Goal: Information Seeking & Learning: Check status

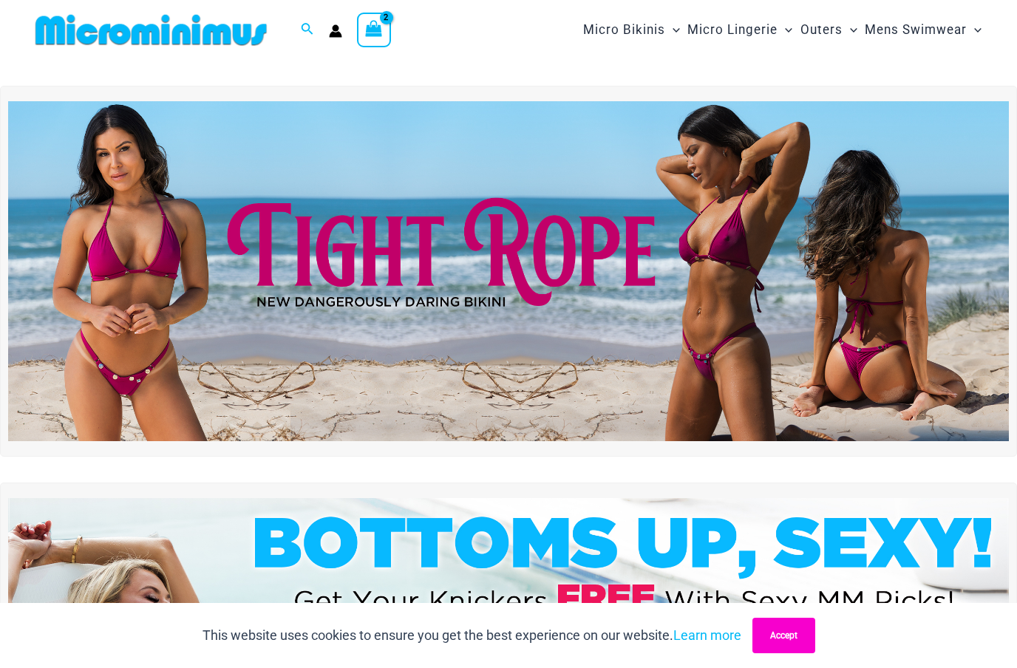
click at [796, 634] on button "Accept" at bounding box center [783, 635] width 63 height 35
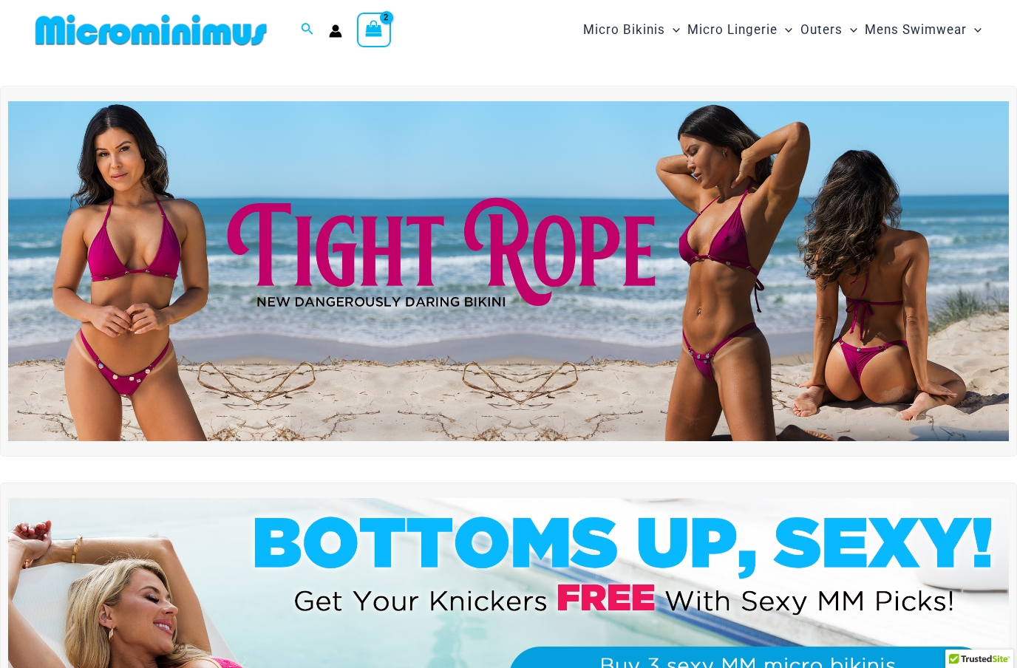
click at [379, 32] on icon "View Shopping Cart, 2 items" at bounding box center [374, 28] width 17 height 17
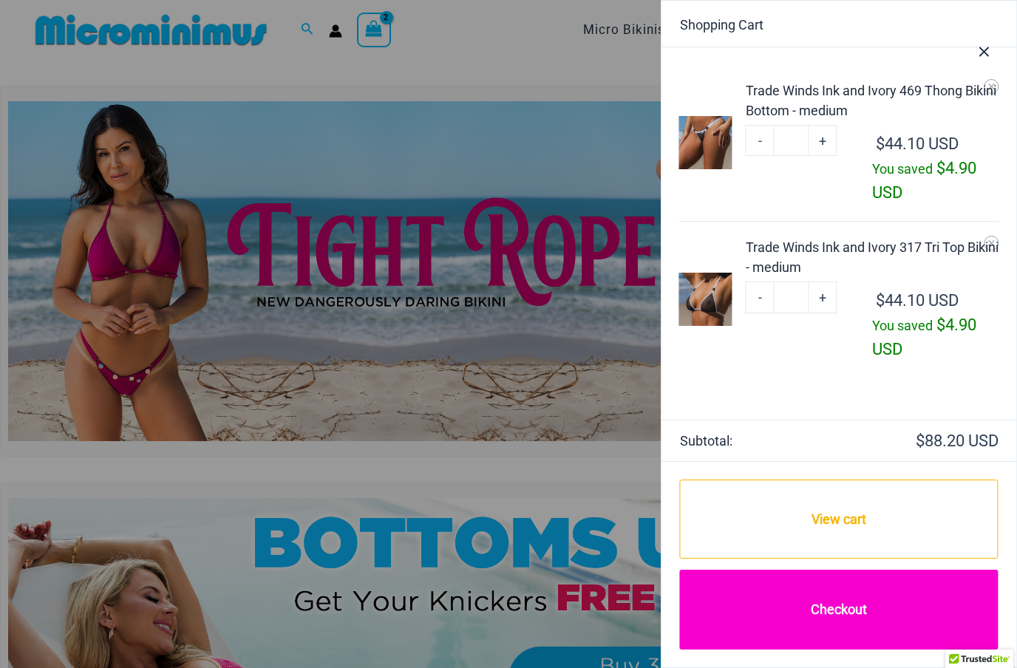
click at [884, 607] on link "Checkout" at bounding box center [839, 610] width 319 height 80
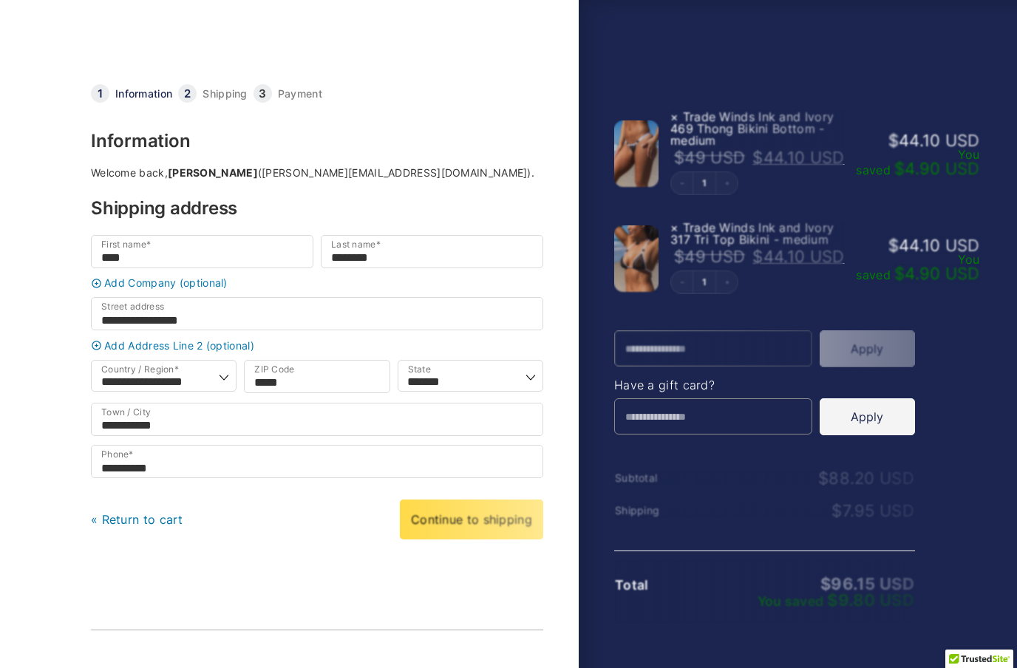
select select "**"
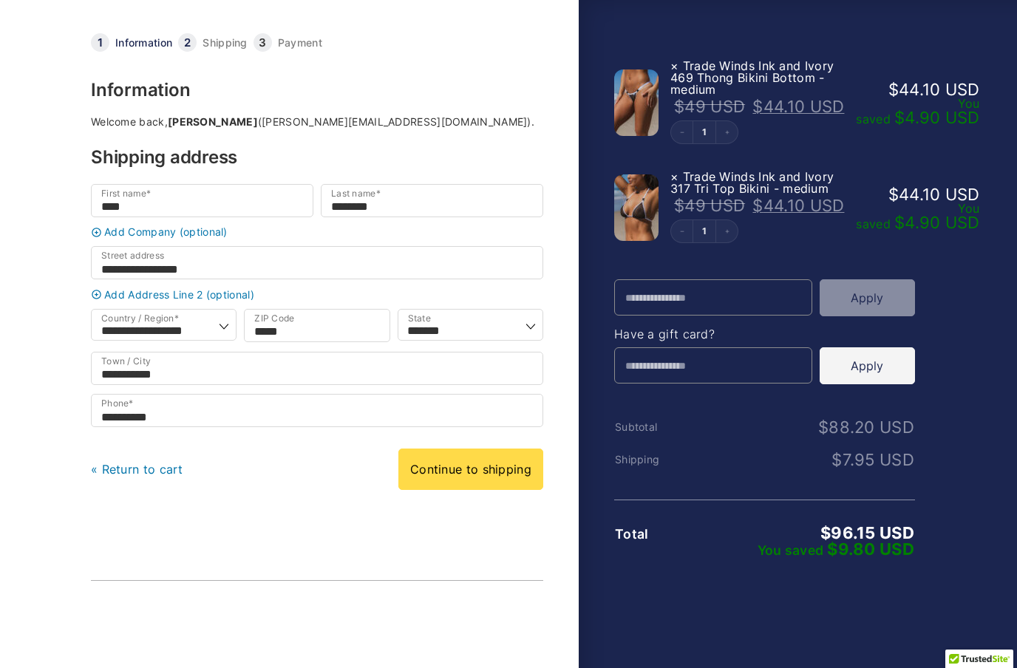
scroll to position [62, 0]
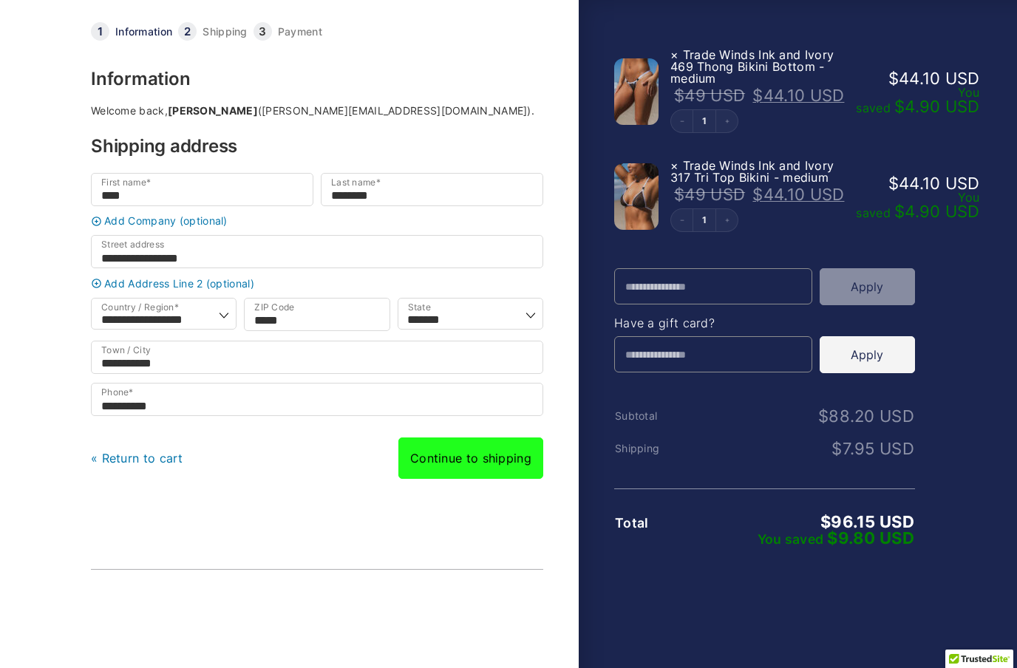
click at [512, 474] on link "Continue to shipping" at bounding box center [470, 457] width 145 height 41
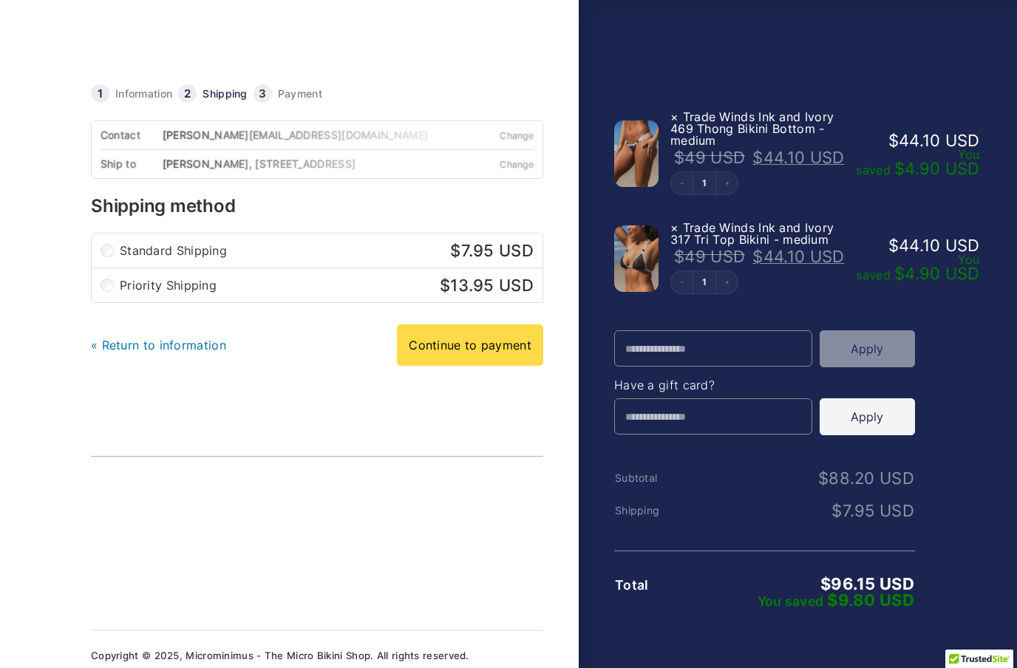
scroll to position [22, 0]
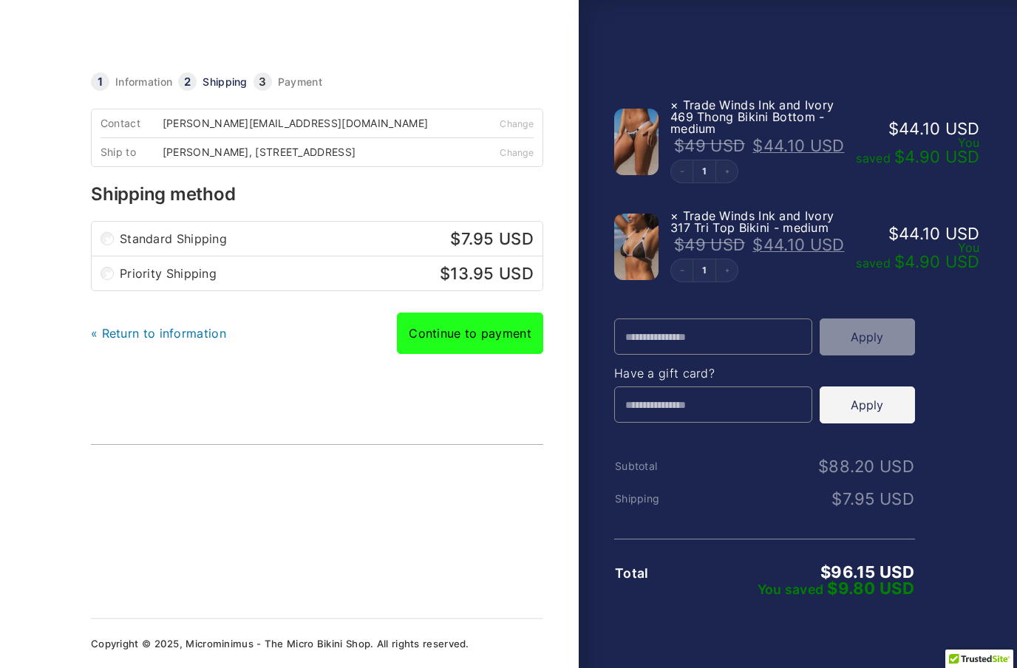
click at [512, 338] on link "Continue to payment" at bounding box center [470, 333] width 146 height 41
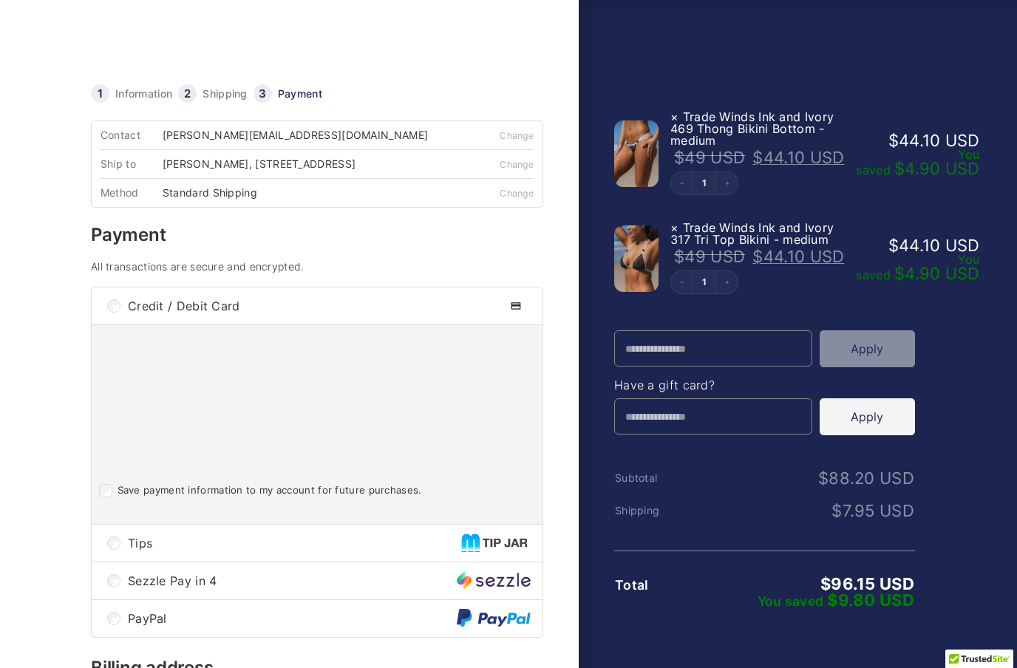
click at [117, 46] on link at bounding box center [242, 47] width 303 height 47
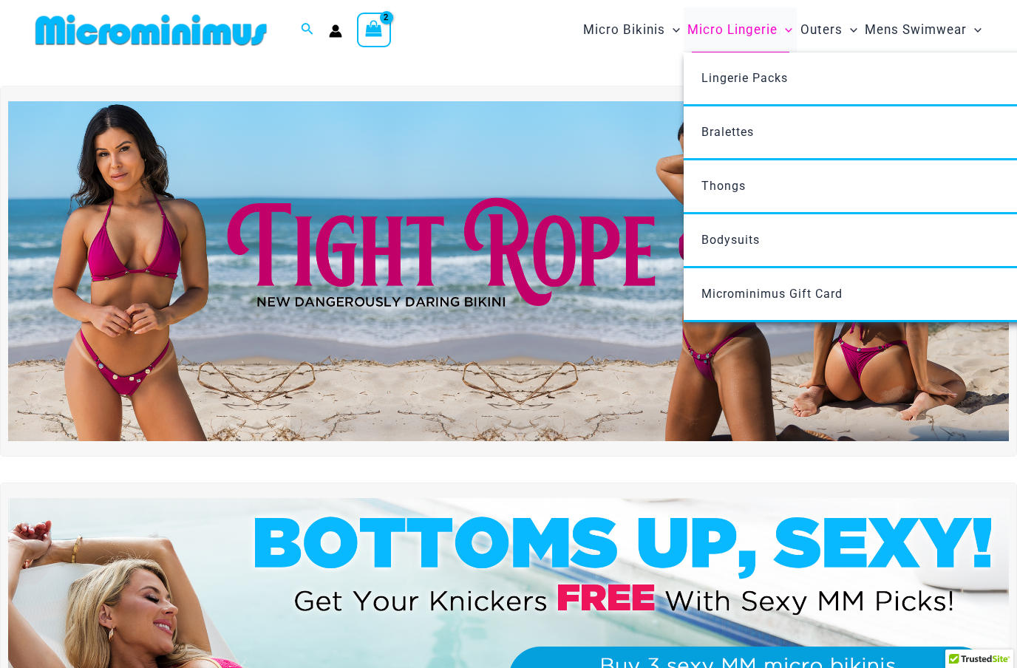
click at [733, 29] on span "Micro Lingerie" at bounding box center [732, 30] width 90 height 38
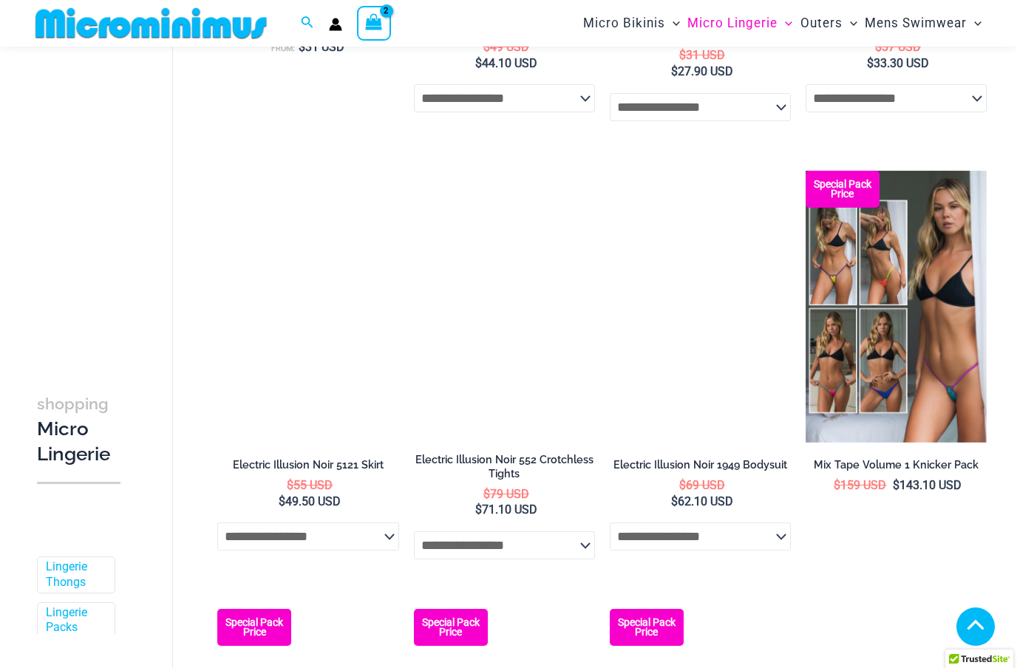
scroll to position [2703, 0]
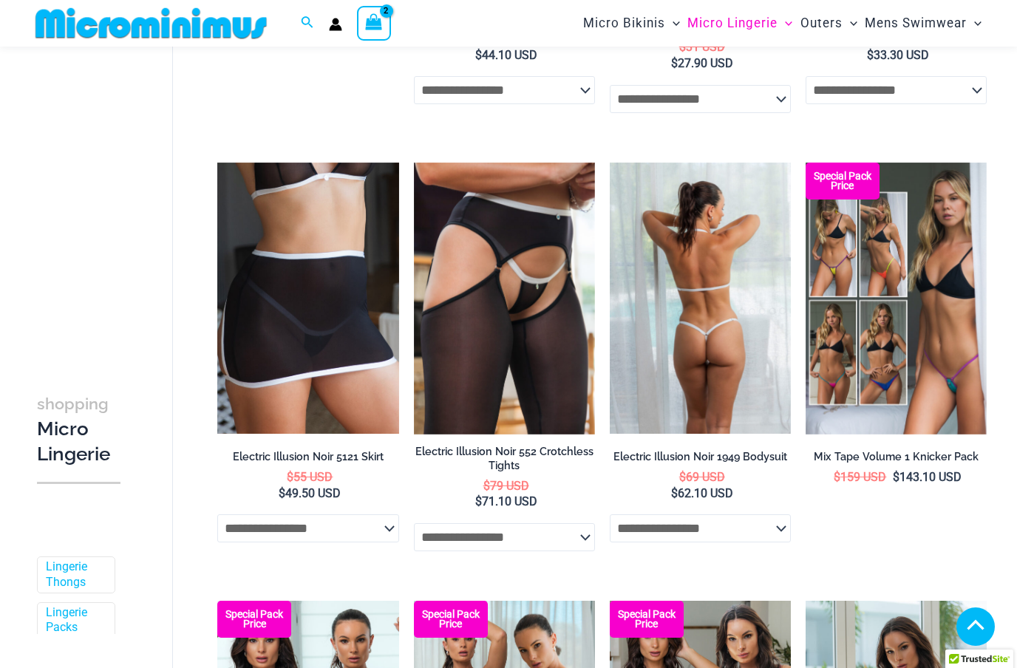
click at [694, 323] on img at bounding box center [700, 299] width 181 height 272
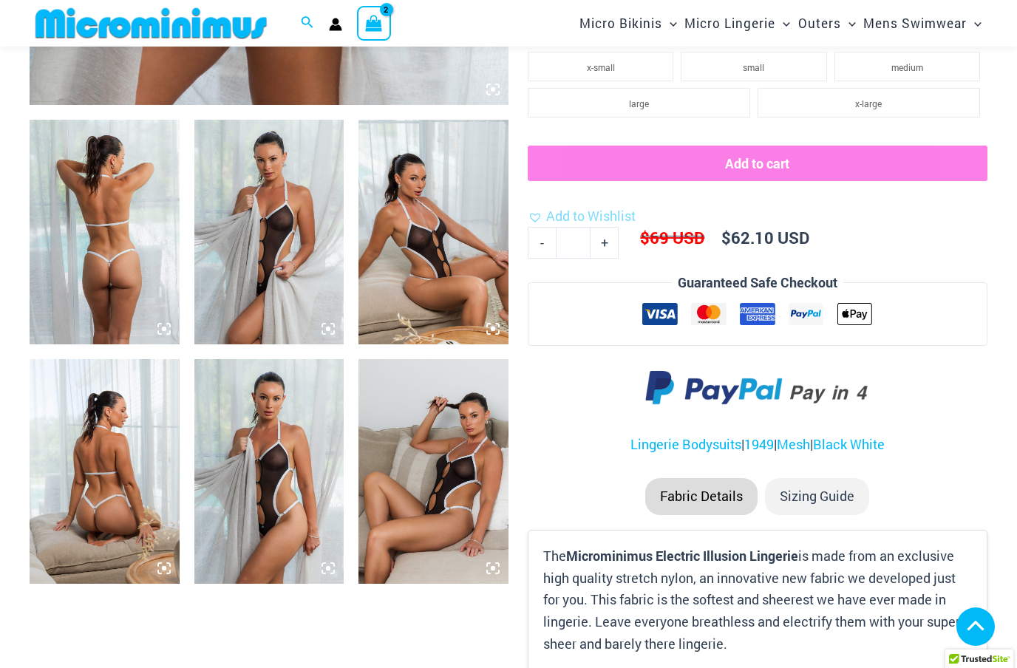
scroll to position [734, 0]
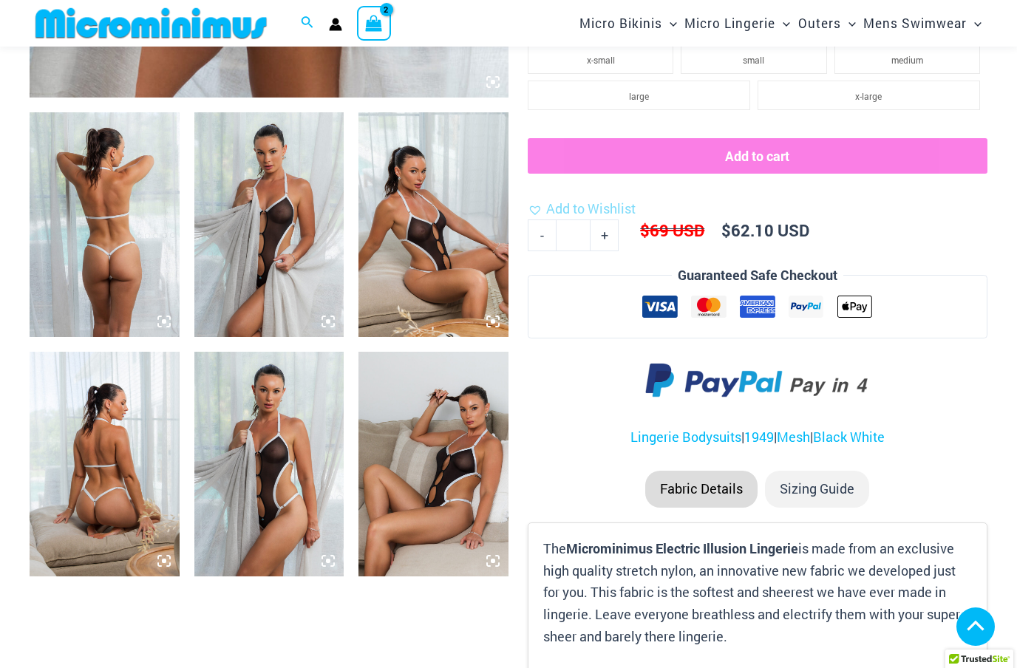
click at [478, 482] on img at bounding box center [433, 464] width 150 height 225
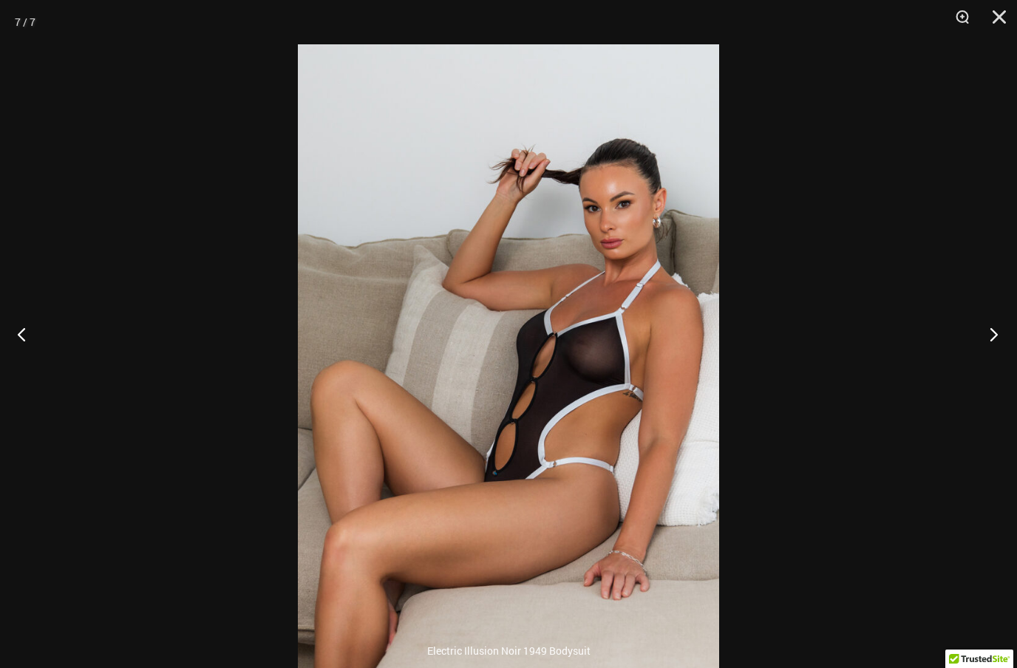
click at [988, 359] on button "Next" at bounding box center [988, 334] width 55 height 74
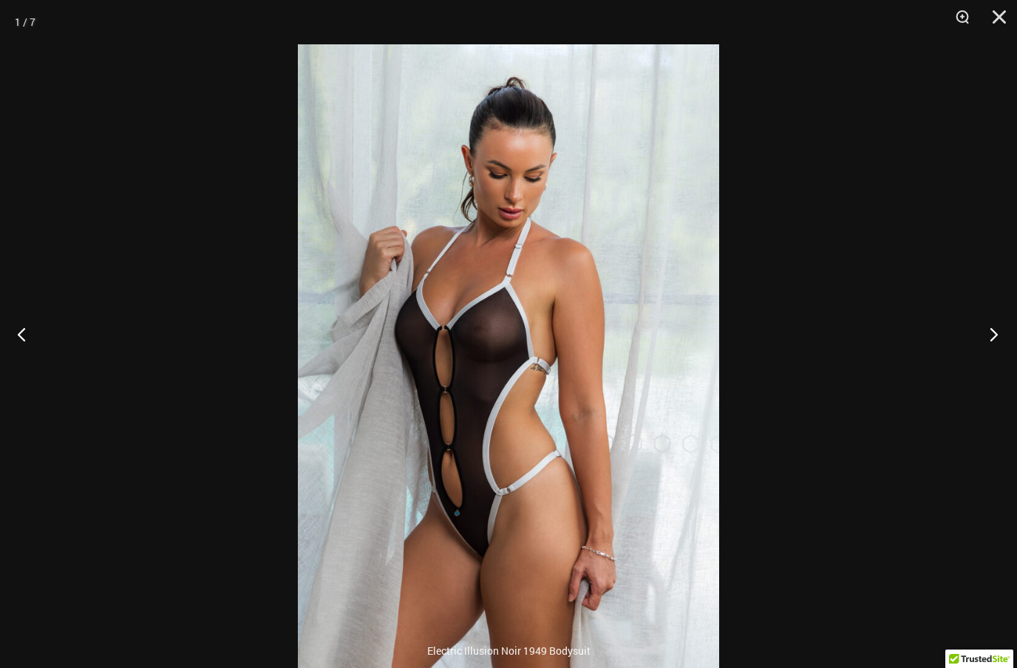
click at [990, 351] on button "Next" at bounding box center [988, 334] width 55 height 74
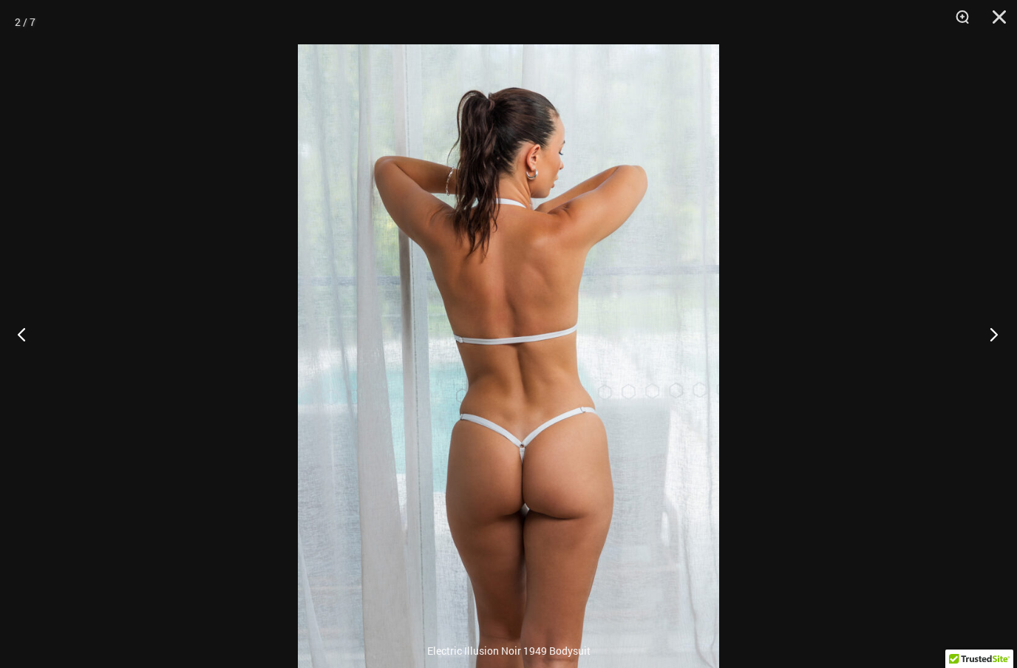
click at [992, 348] on button "Next" at bounding box center [988, 334] width 55 height 74
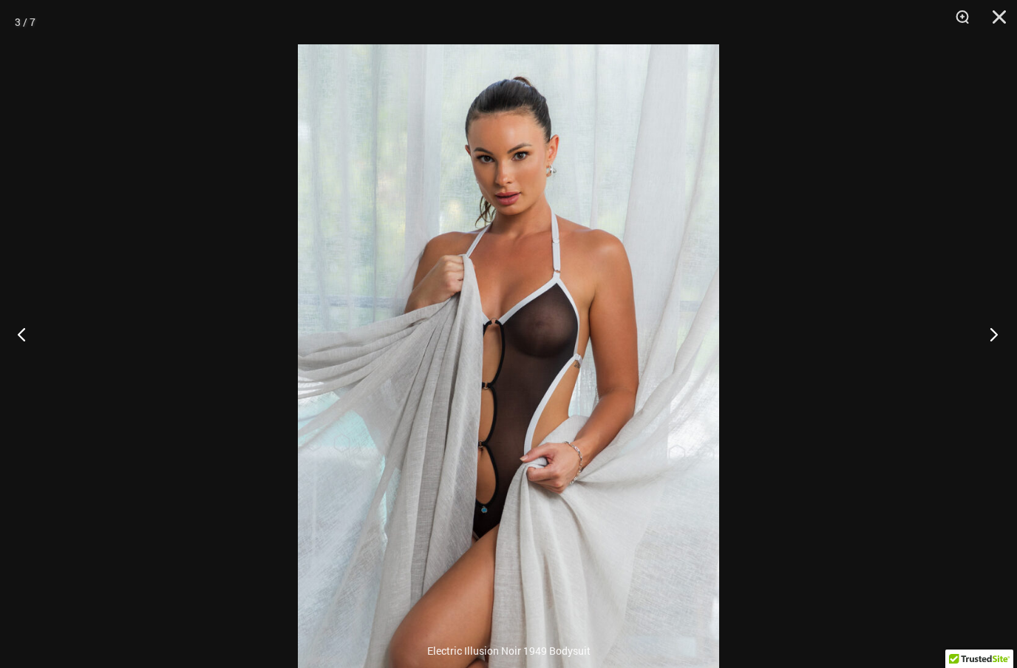
click at [992, 347] on button "Next" at bounding box center [988, 334] width 55 height 74
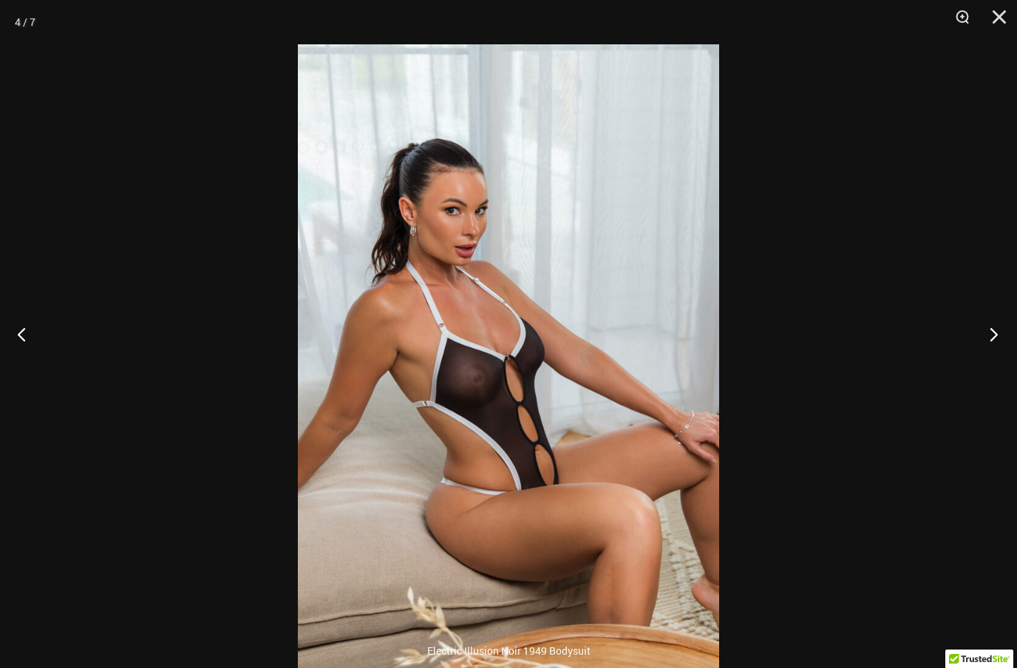
click at [990, 346] on button "Next" at bounding box center [988, 334] width 55 height 74
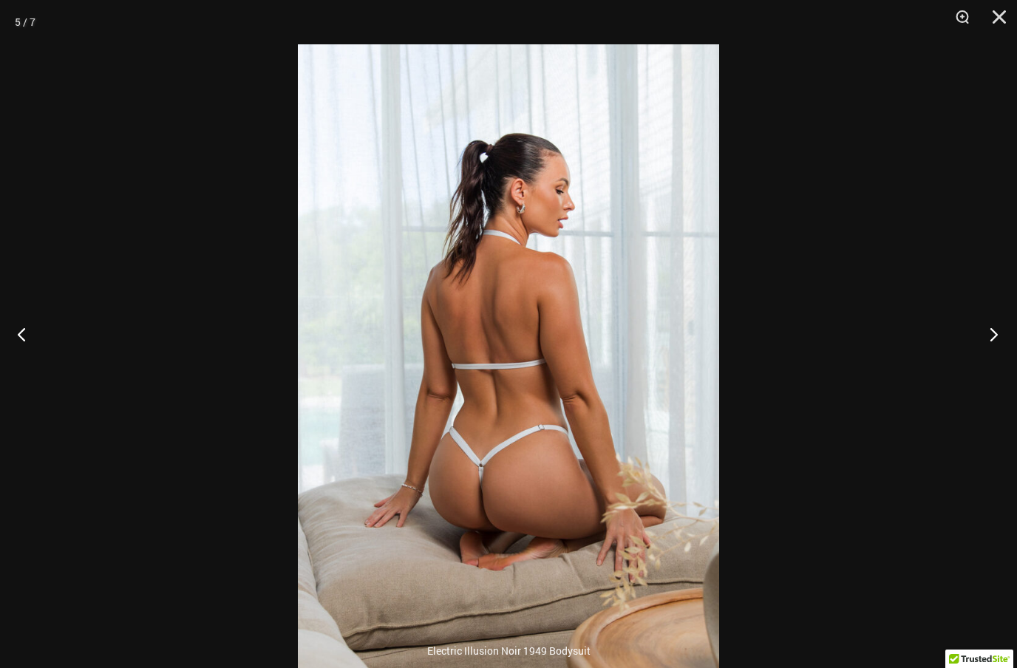
click at [992, 344] on button "Next" at bounding box center [988, 334] width 55 height 74
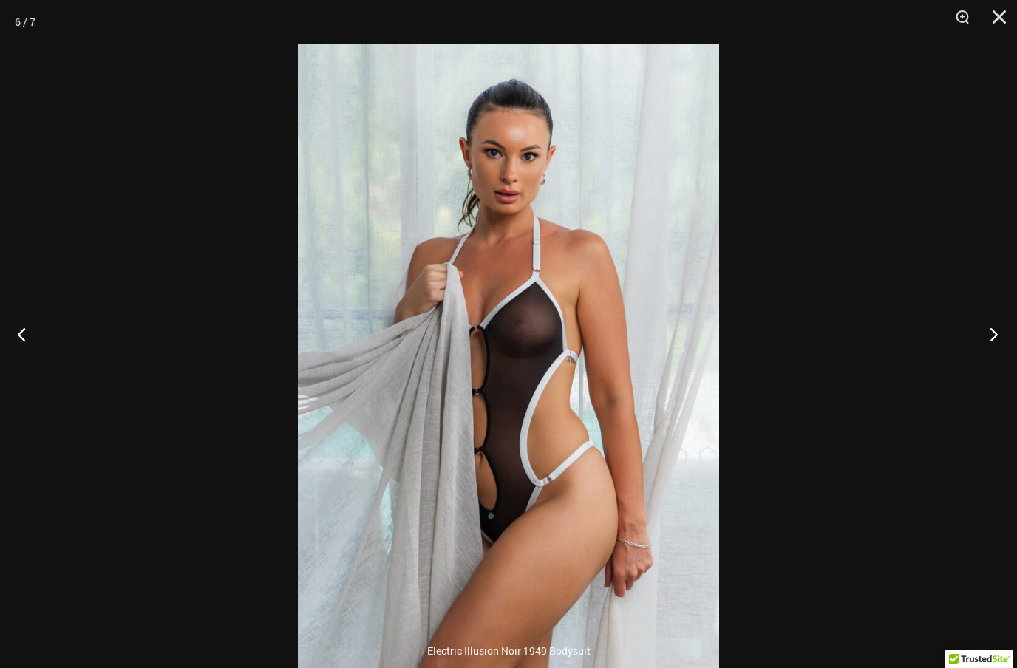
click at [992, 340] on button "Next" at bounding box center [988, 334] width 55 height 74
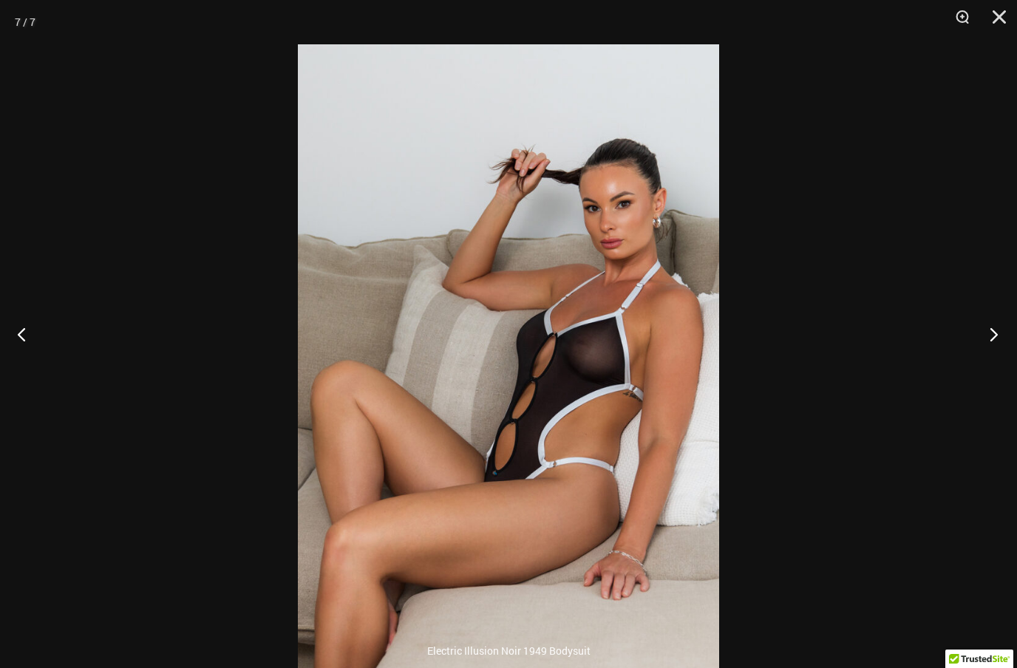
click at [992, 338] on button "Next" at bounding box center [988, 334] width 55 height 74
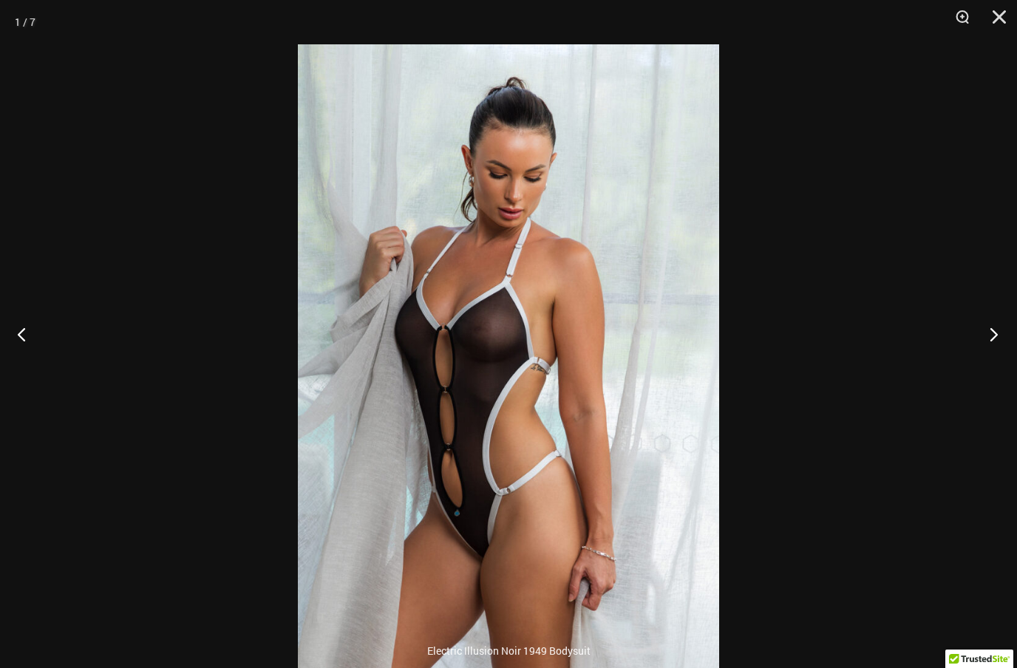
click at [992, 337] on button "Next" at bounding box center [988, 334] width 55 height 74
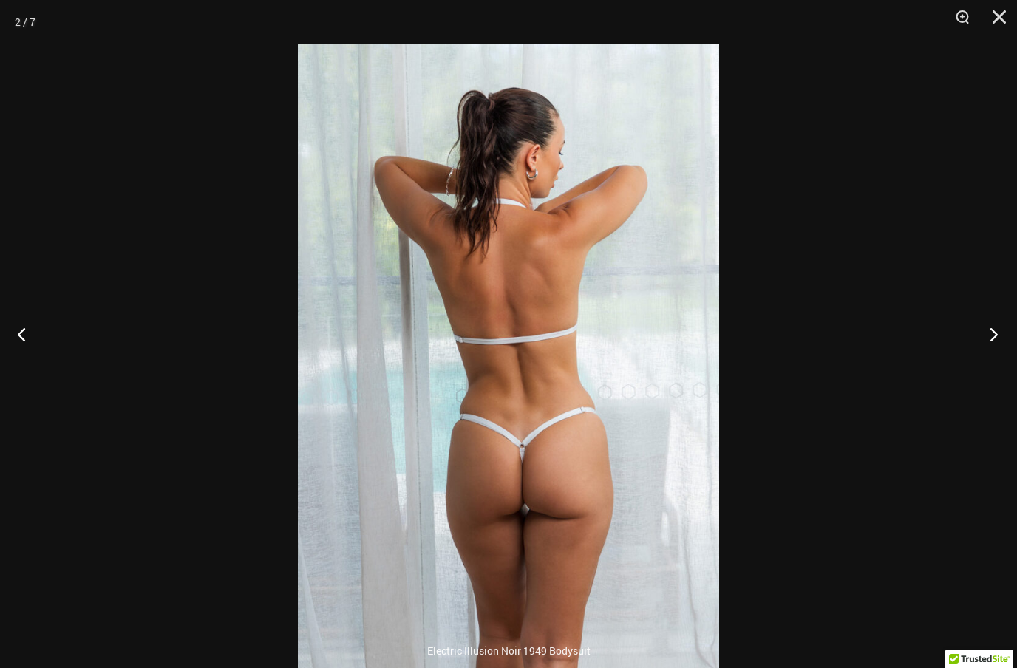
click at [991, 337] on button "Next" at bounding box center [988, 334] width 55 height 74
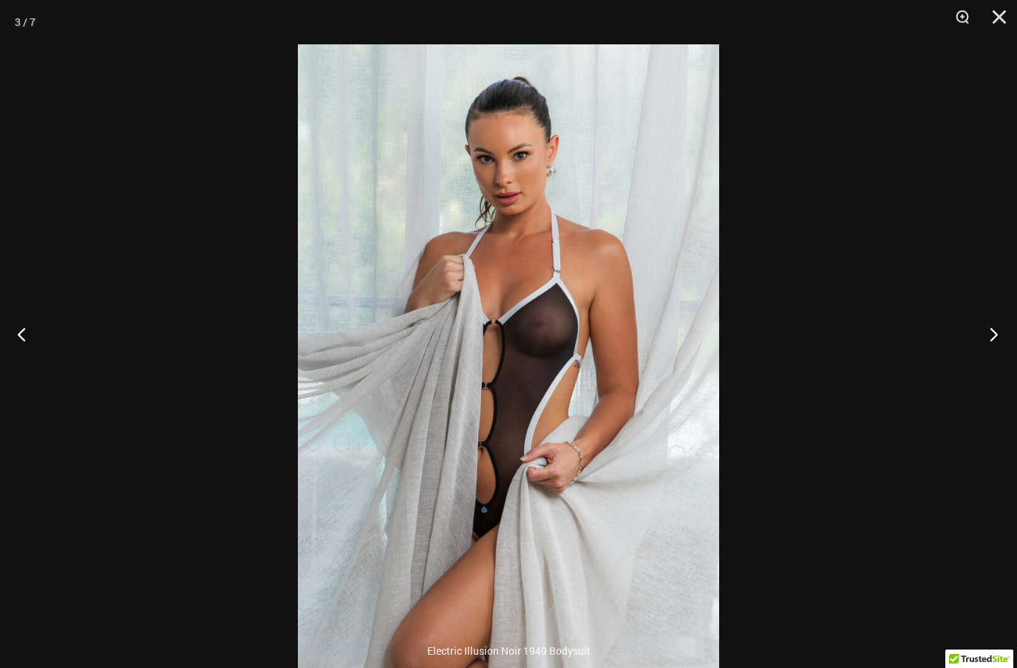
click at [990, 336] on button "Next" at bounding box center [988, 334] width 55 height 74
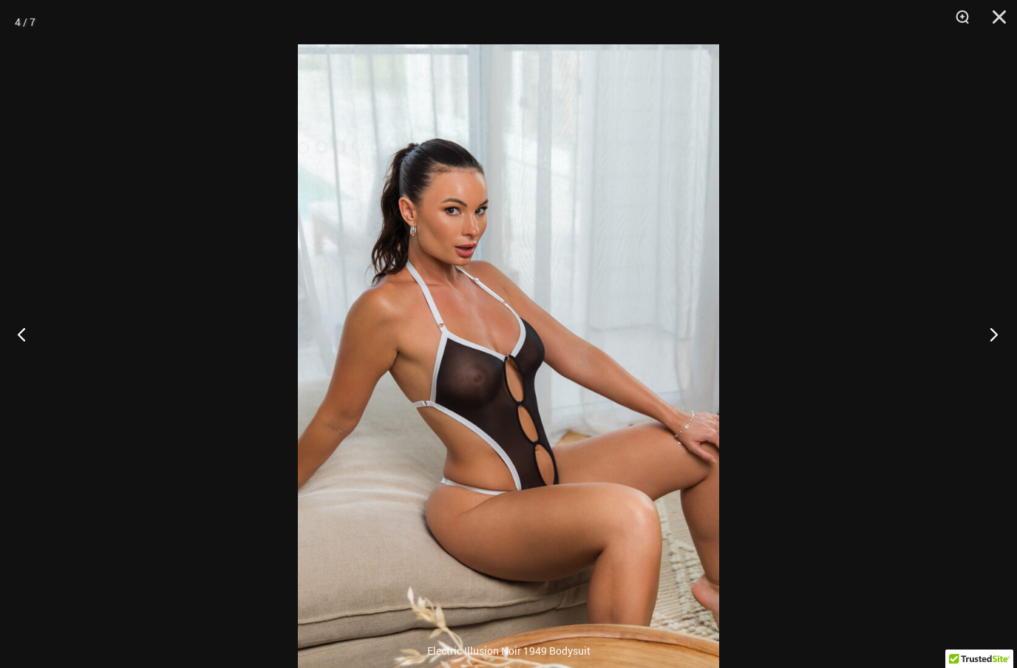
click at [987, 344] on button "Next" at bounding box center [988, 334] width 55 height 74
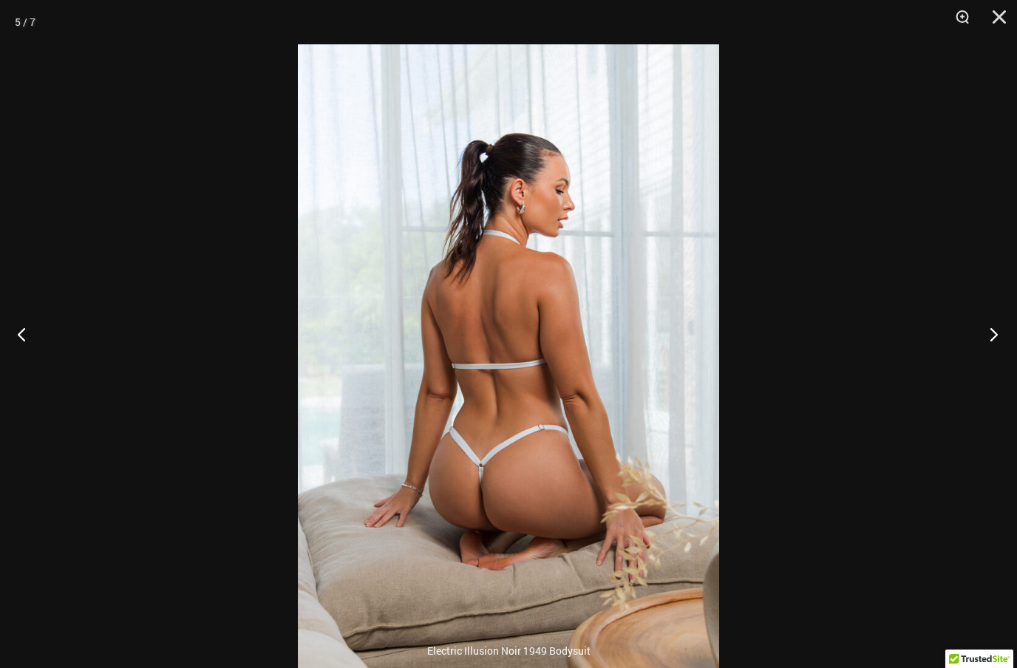
click at [988, 345] on button "Next" at bounding box center [988, 334] width 55 height 74
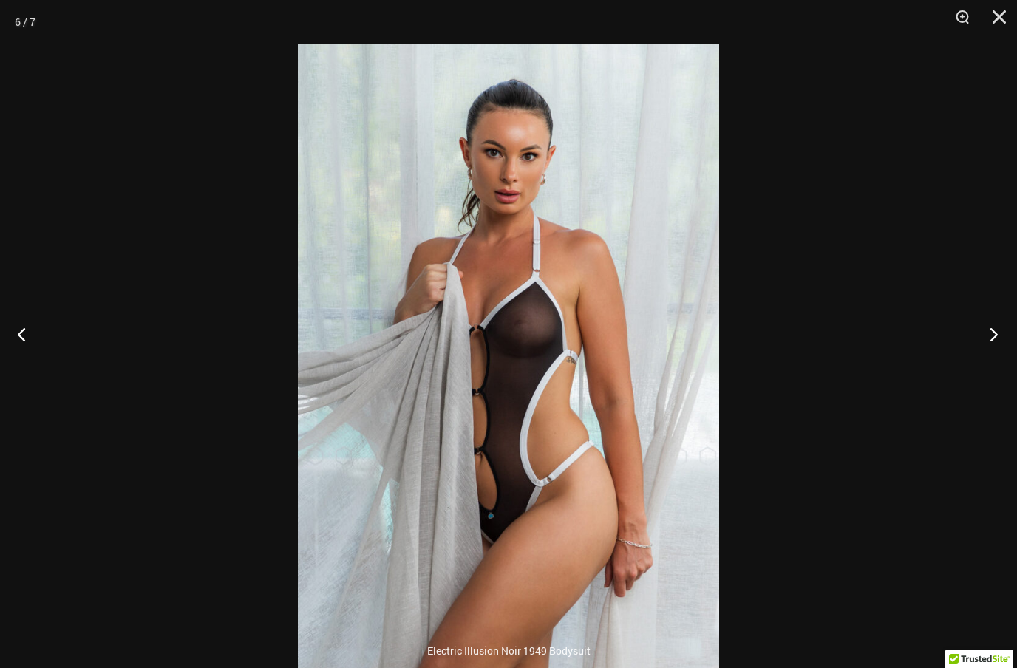
click at [987, 343] on button "Next" at bounding box center [988, 334] width 55 height 74
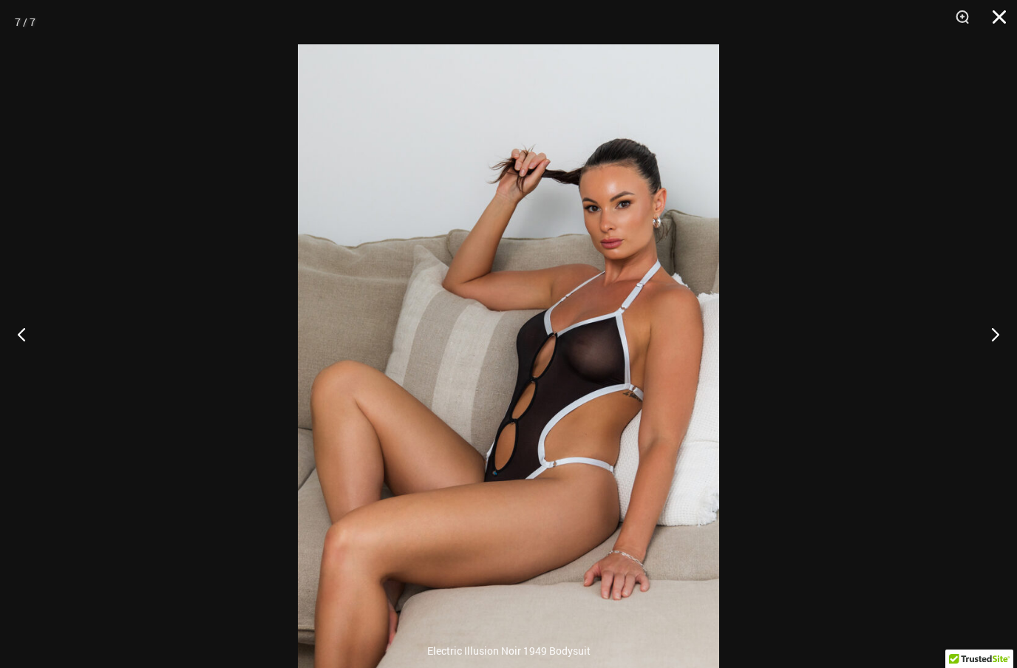
click at [999, 18] on button "Close" at bounding box center [993, 22] width 37 height 44
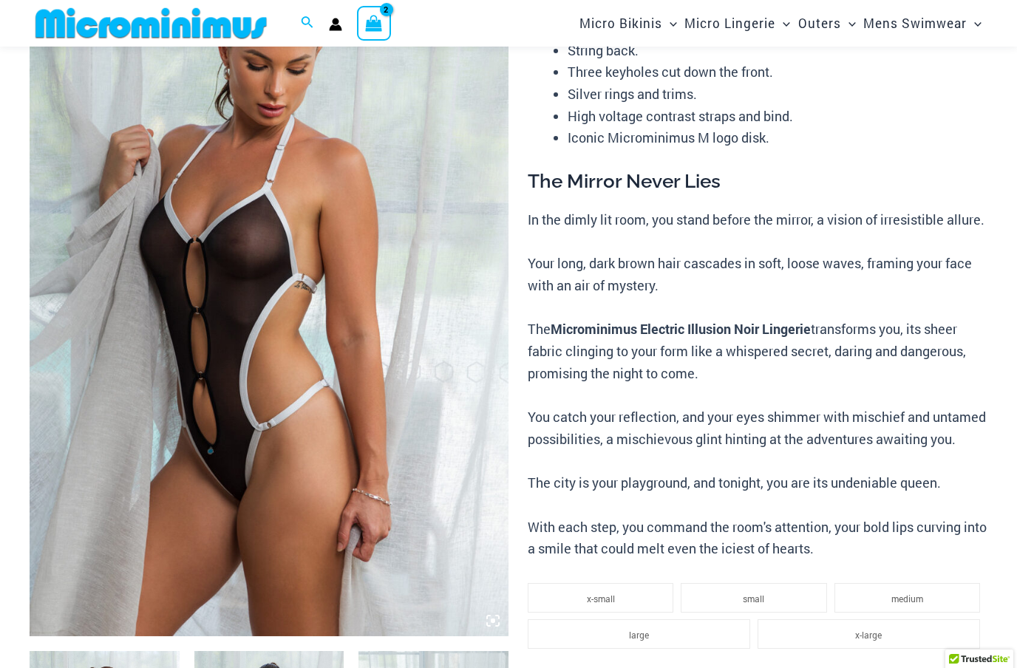
scroll to position [180, 0]
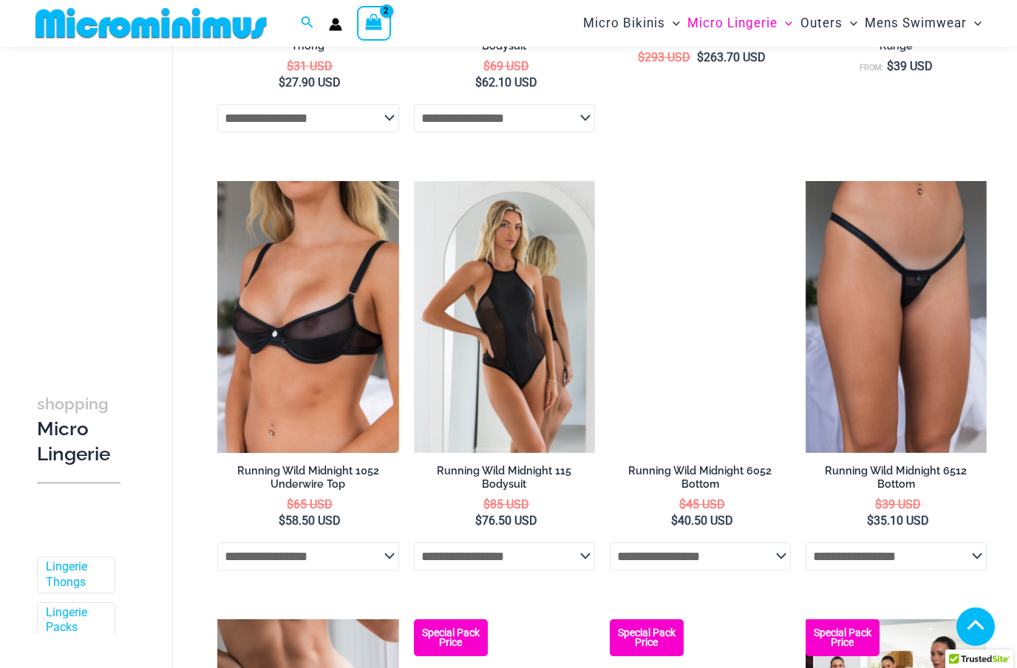
scroll to position [1372, 0]
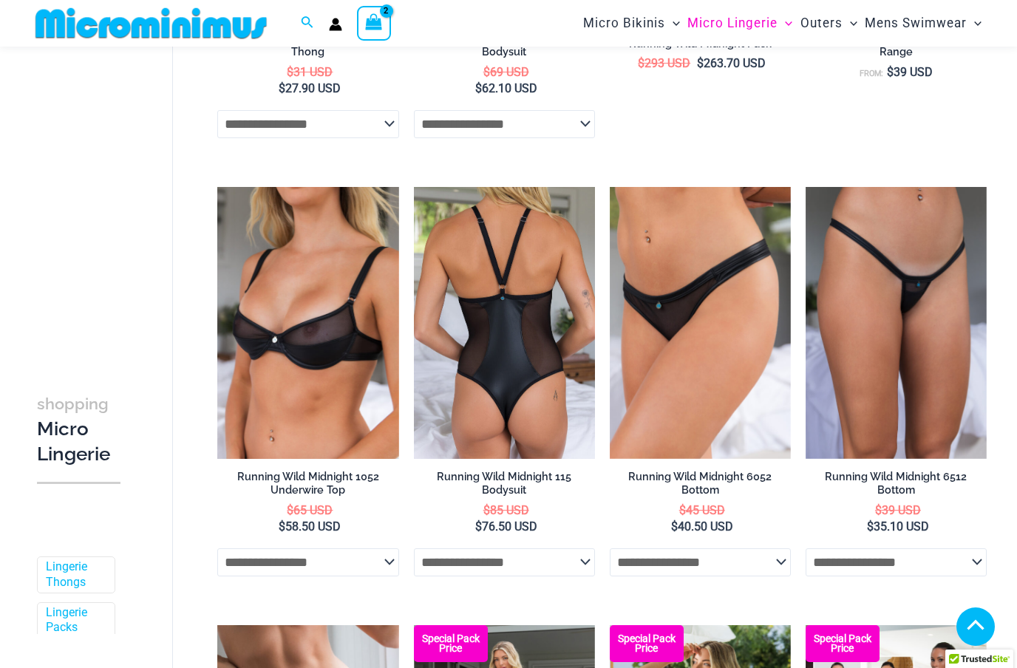
click at [563, 400] on img at bounding box center [504, 323] width 181 height 272
click at [556, 415] on img at bounding box center [504, 323] width 181 height 272
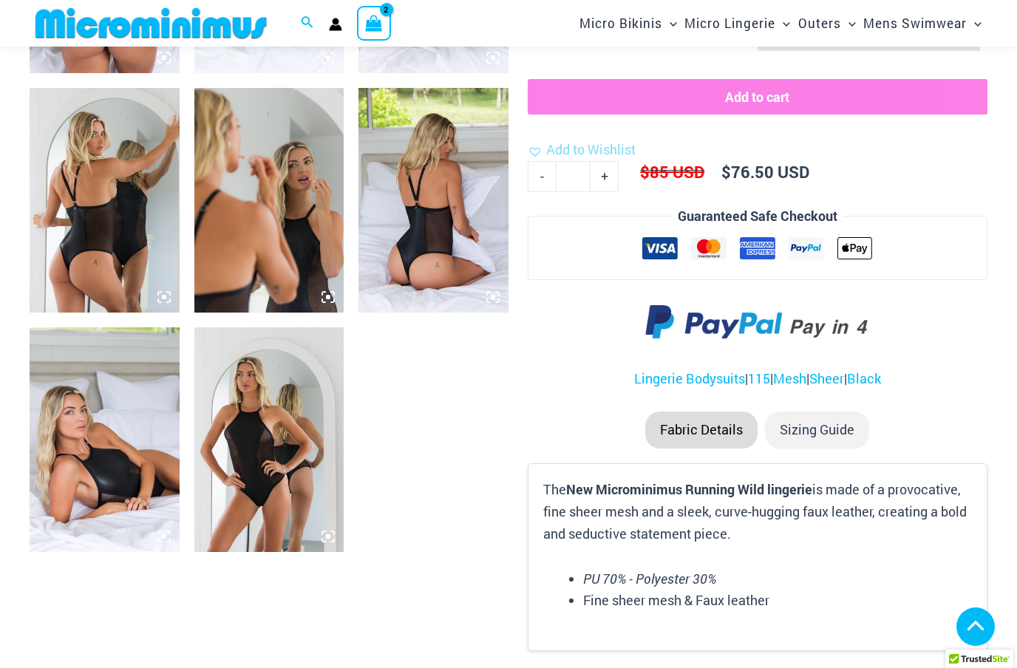
scroll to position [1002, 0]
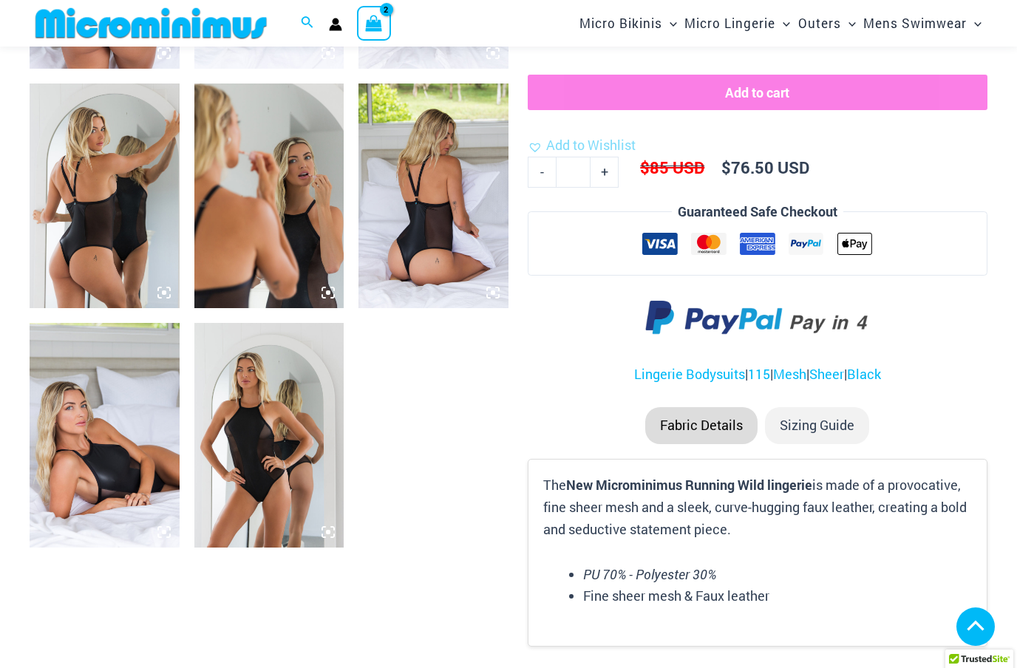
click at [336, 537] on img at bounding box center [269, 435] width 150 height 225
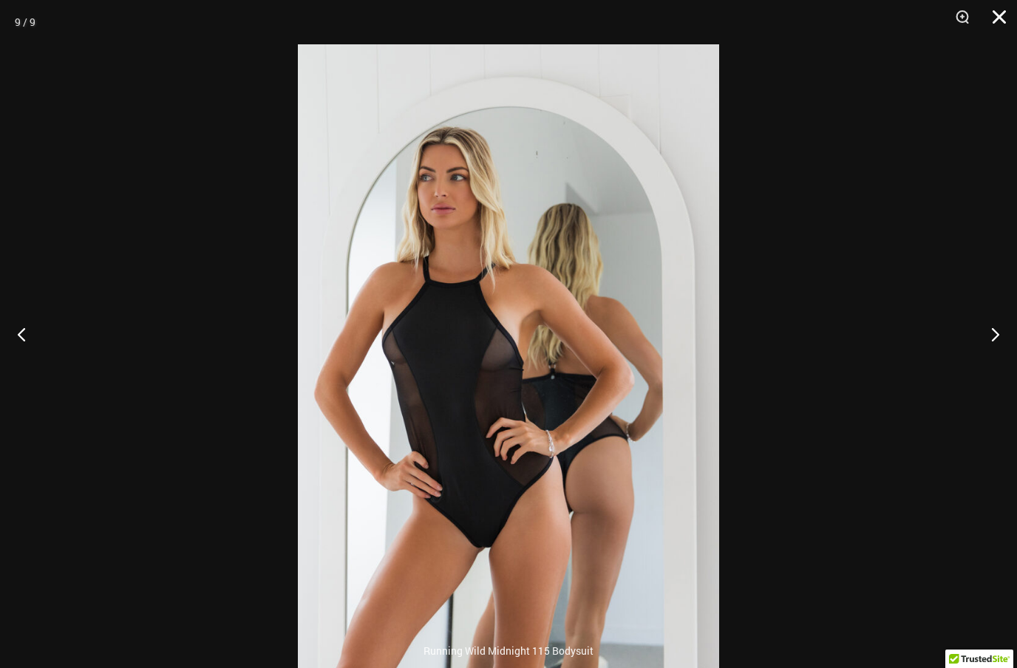
click at [997, 20] on button "Close" at bounding box center [993, 22] width 37 height 44
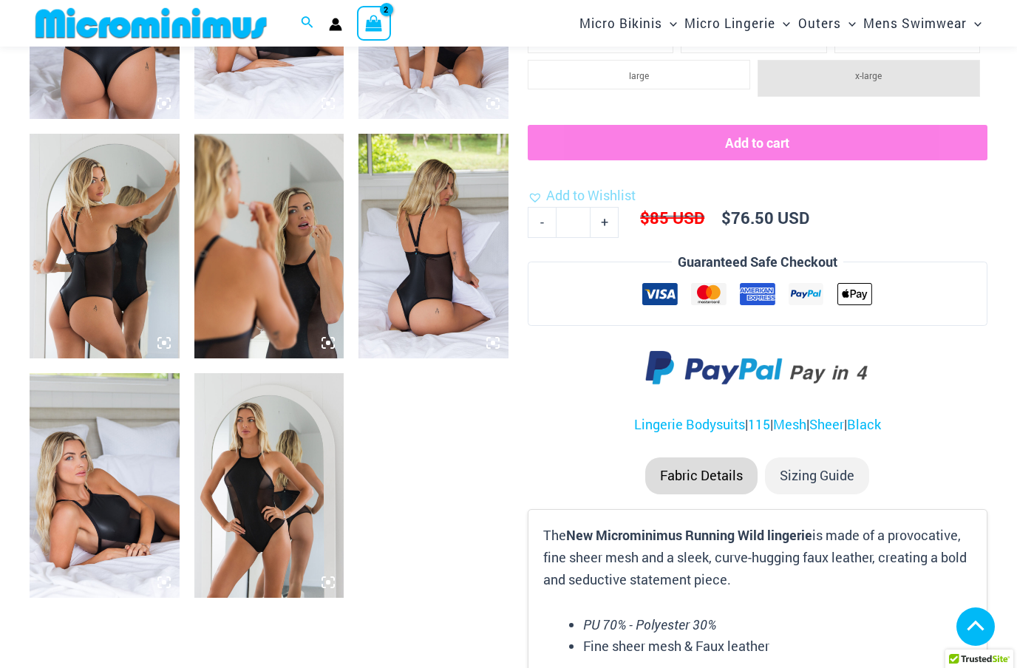
scroll to position [866, 0]
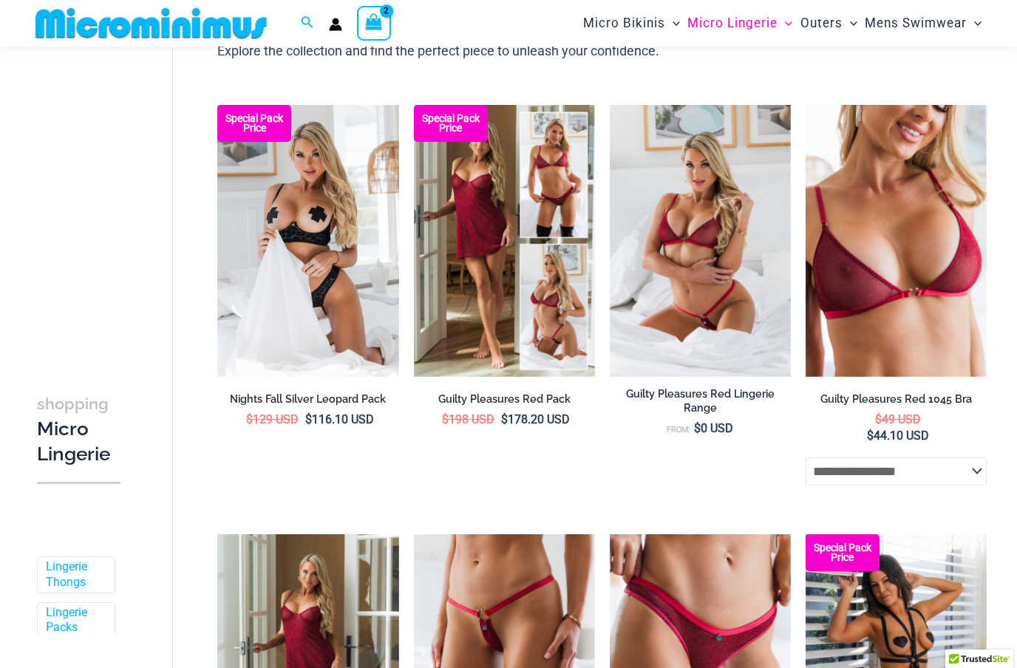
scroll to position [149, 0]
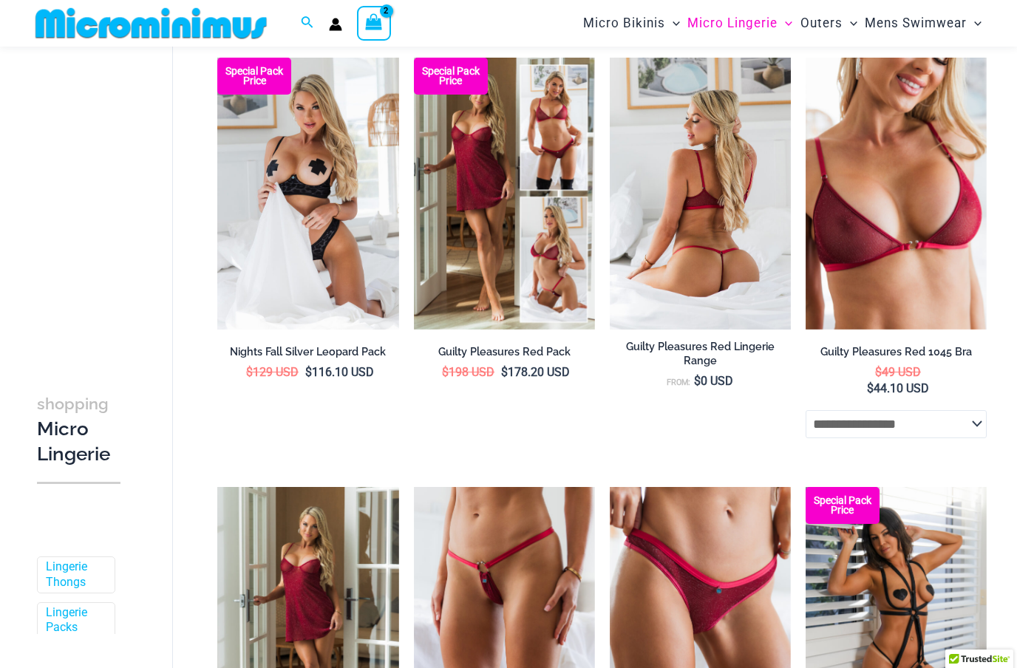
click at [738, 265] on img at bounding box center [700, 194] width 181 height 272
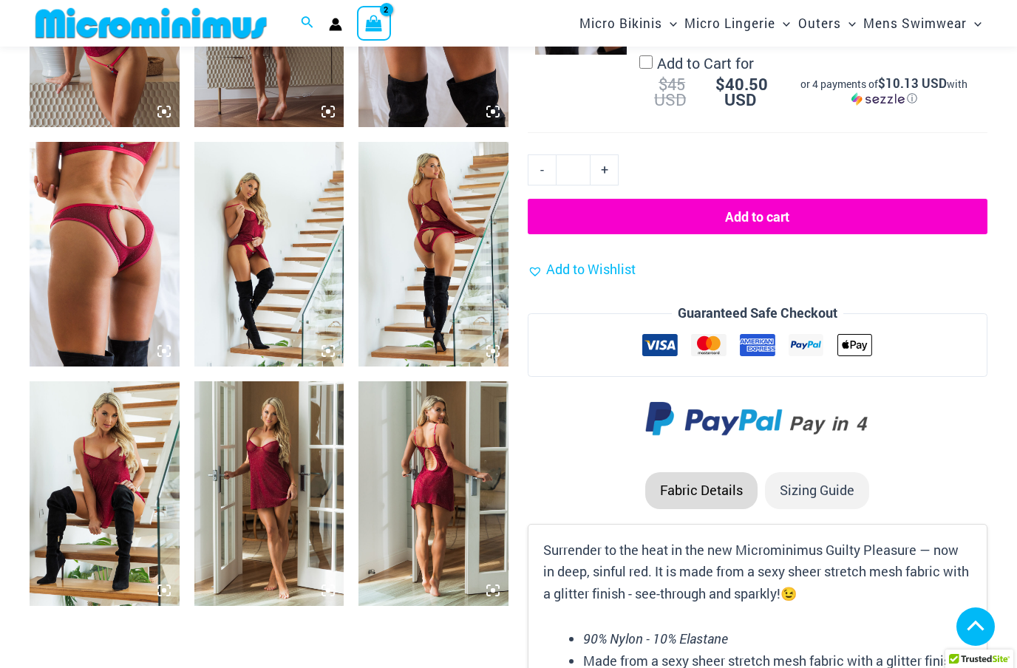
scroll to position [1425, 0]
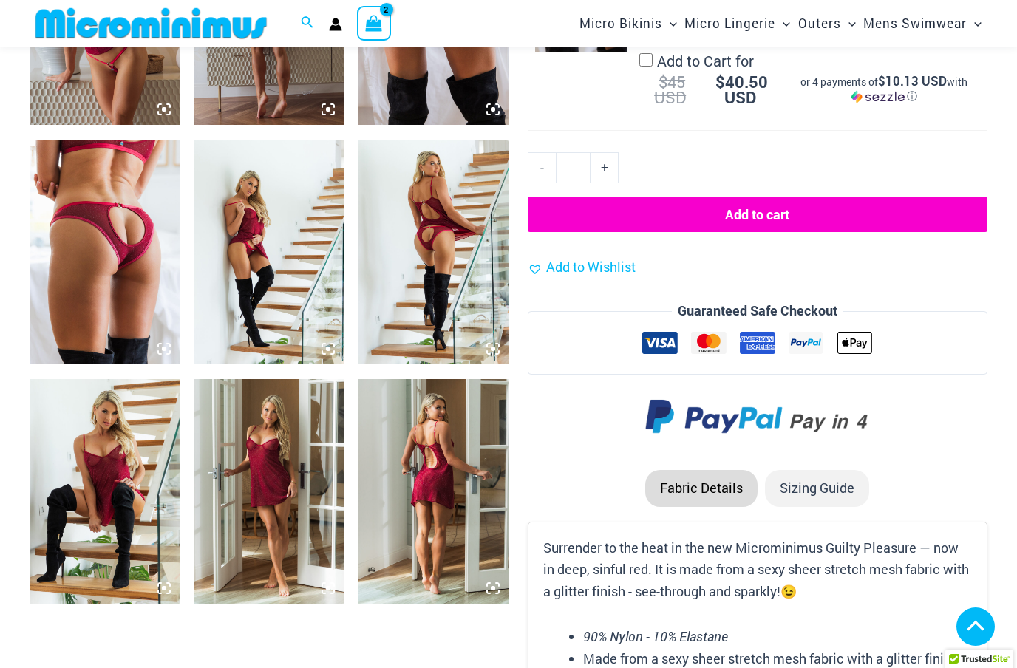
click at [500, 590] on img at bounding box center [433, 491] width 150 height 225
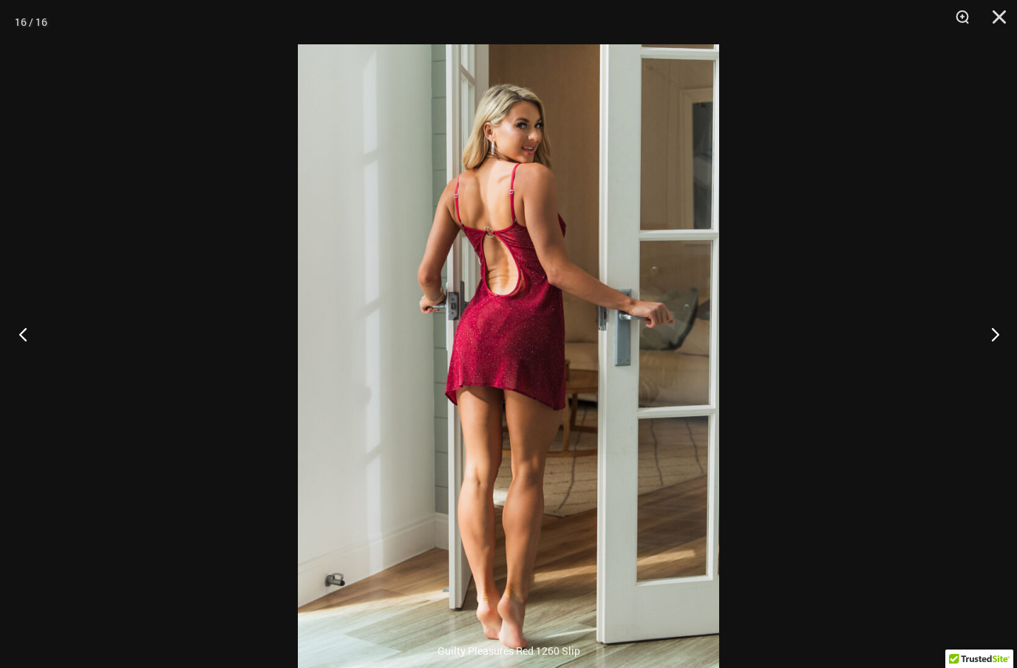
click at [21, 363] on button "Previous" at bounding box center [27, 334] width 55 height 74
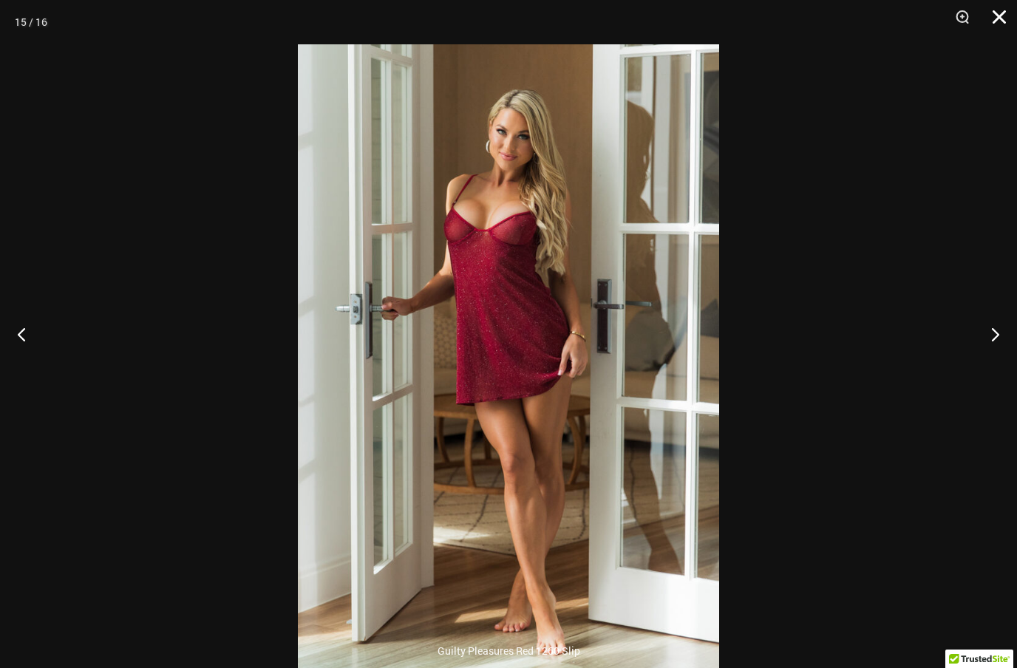
click at [996, 16] on button "Close" at bounding box center [993, 22] width 37 height 44
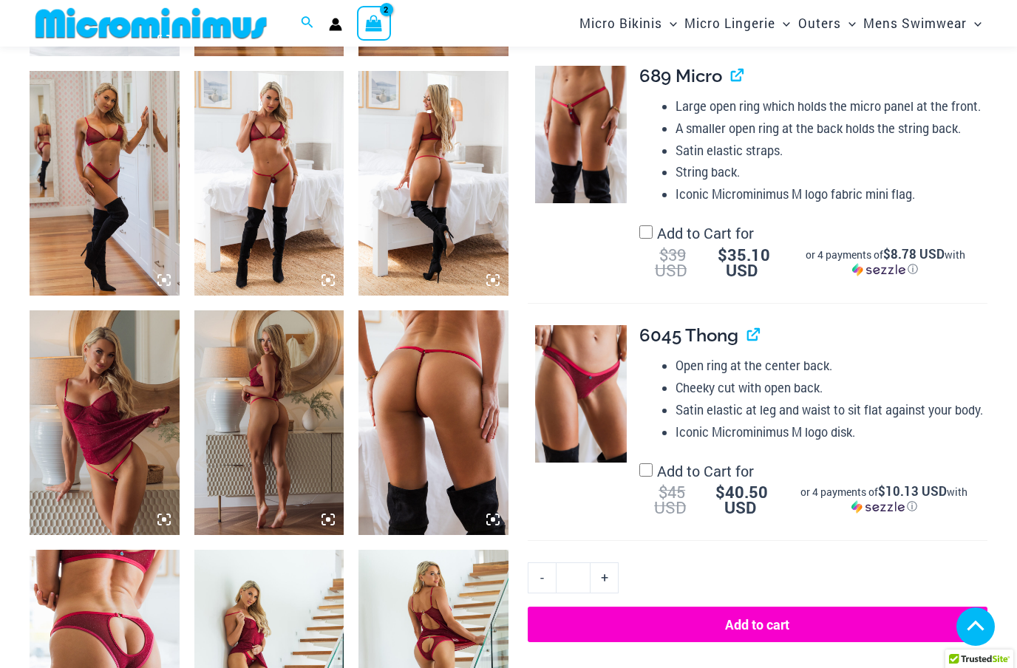
scroll to position [986, 0]
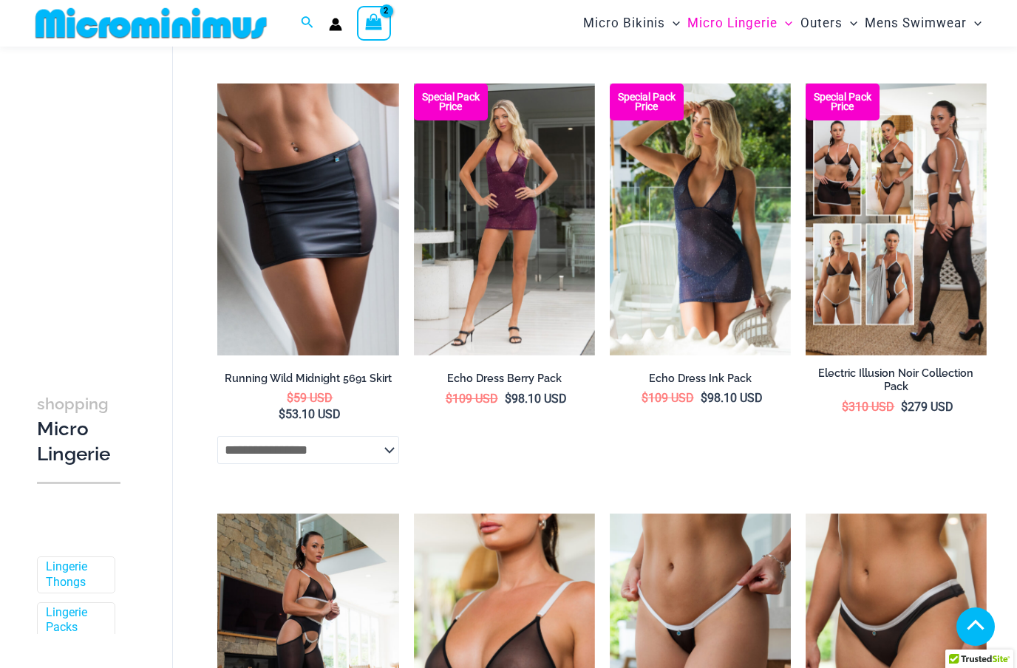
scroll to position [1917, 0]
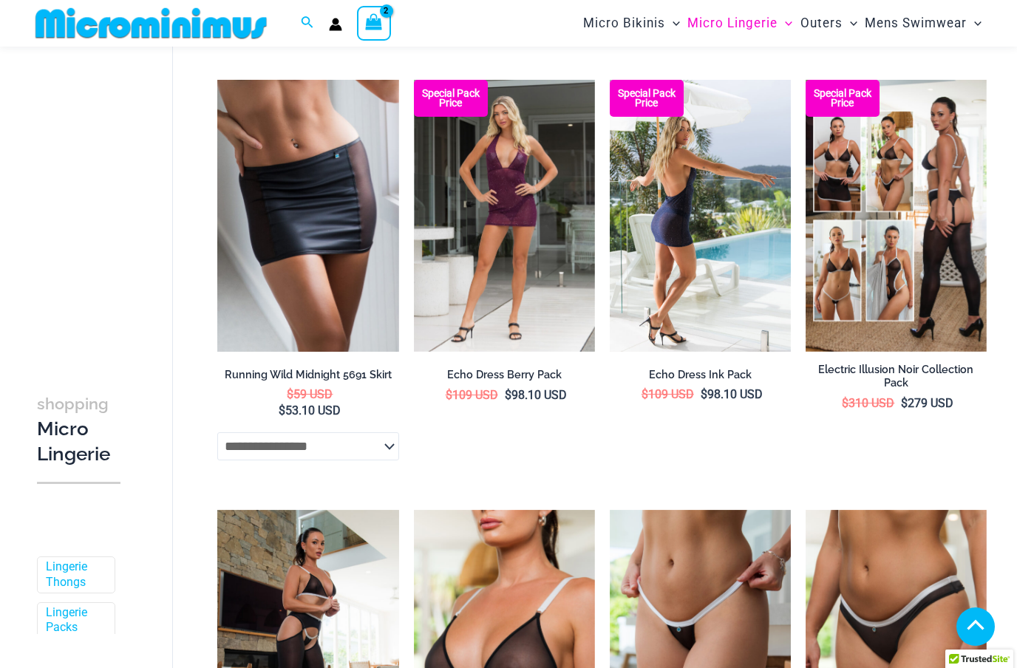
click at [715, 262] on img at bounding box center [700, 216] width 181 height 272
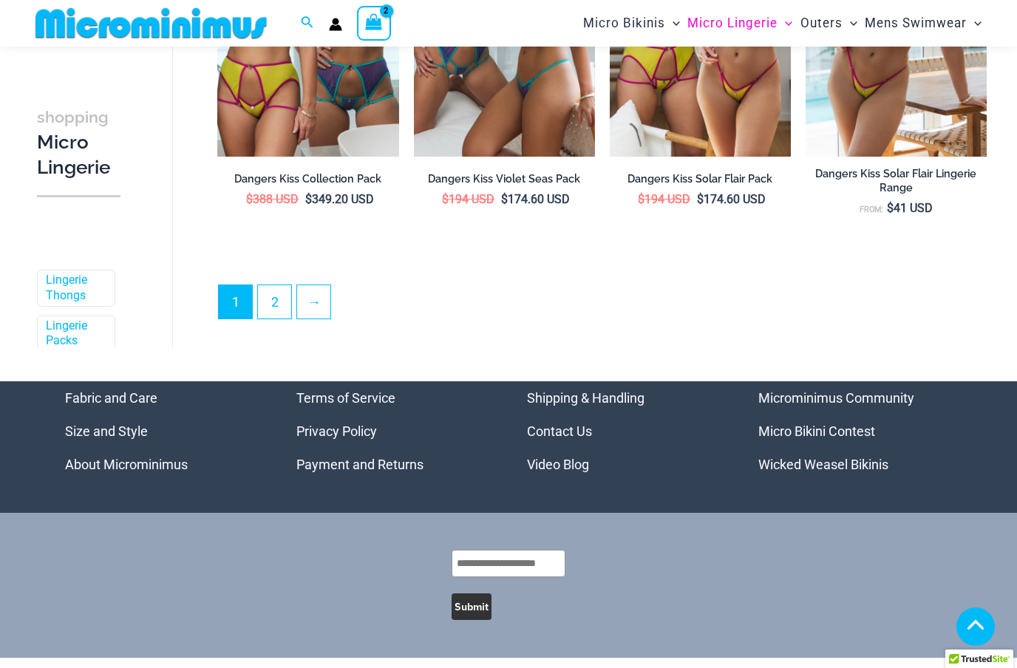
scroll to position [3416, 0]
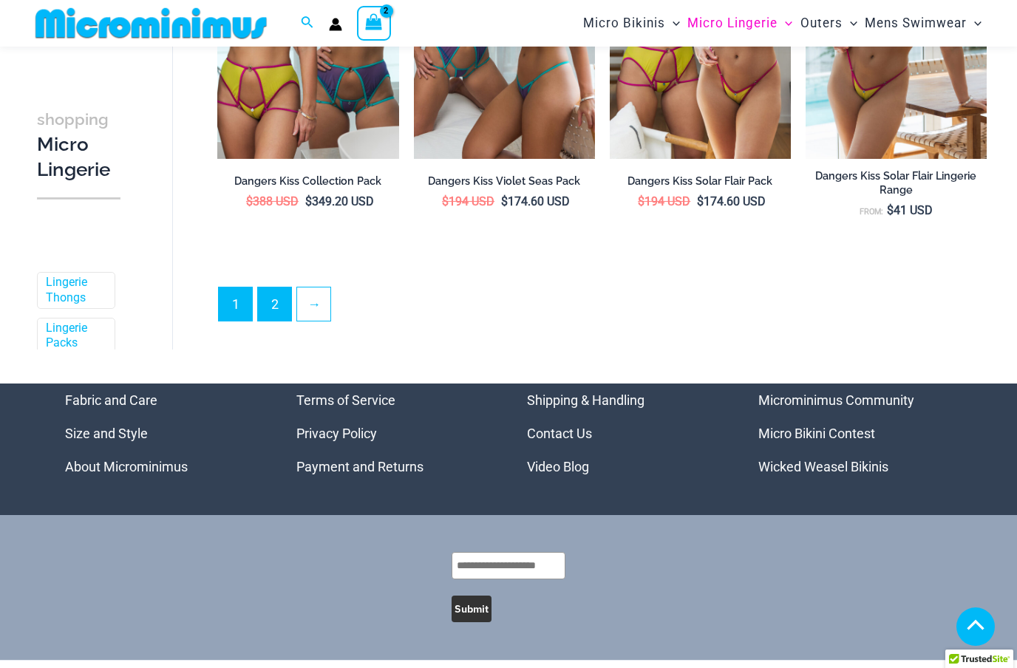
click at [268, 302] on link "2" at bounding box center [274, 303] width 33 height 33
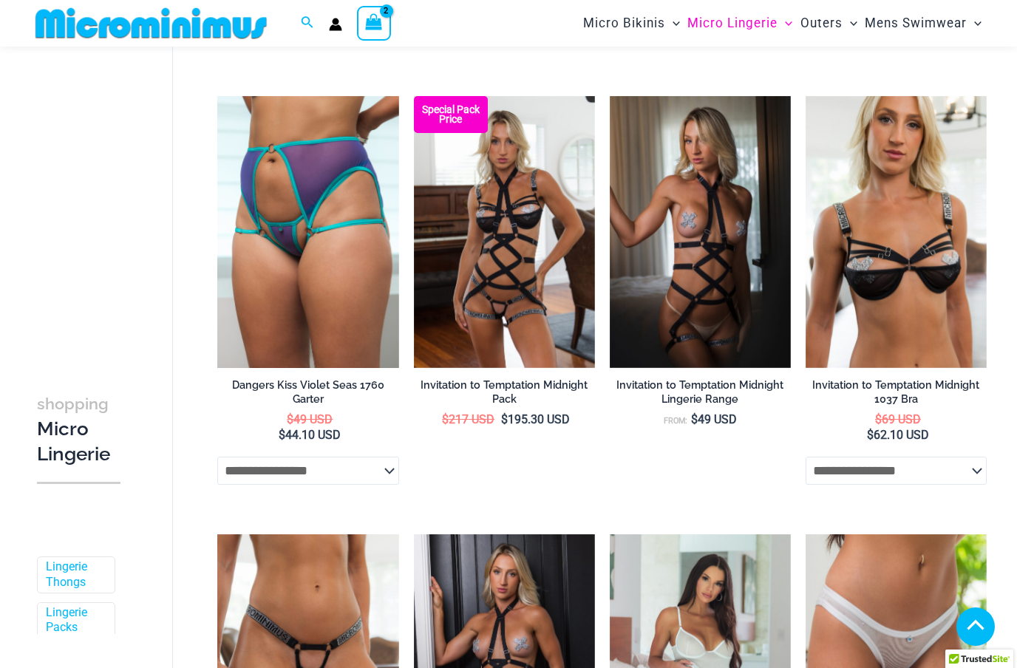
scroll to position [933, 0]
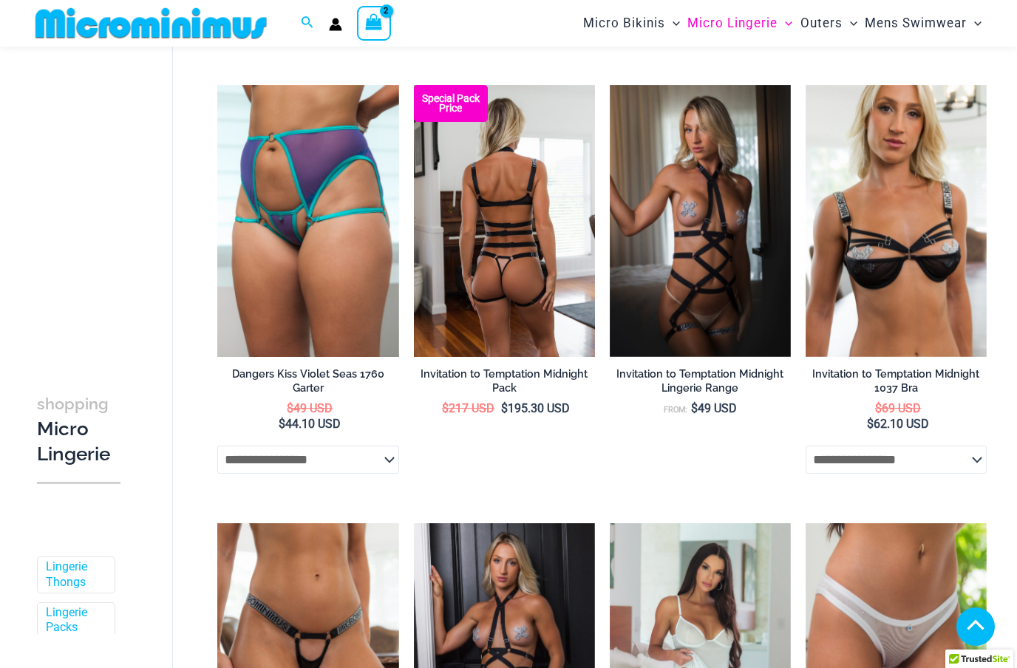
click at [473, 279] on img at bounding box center [504, 221] width 181 height 272
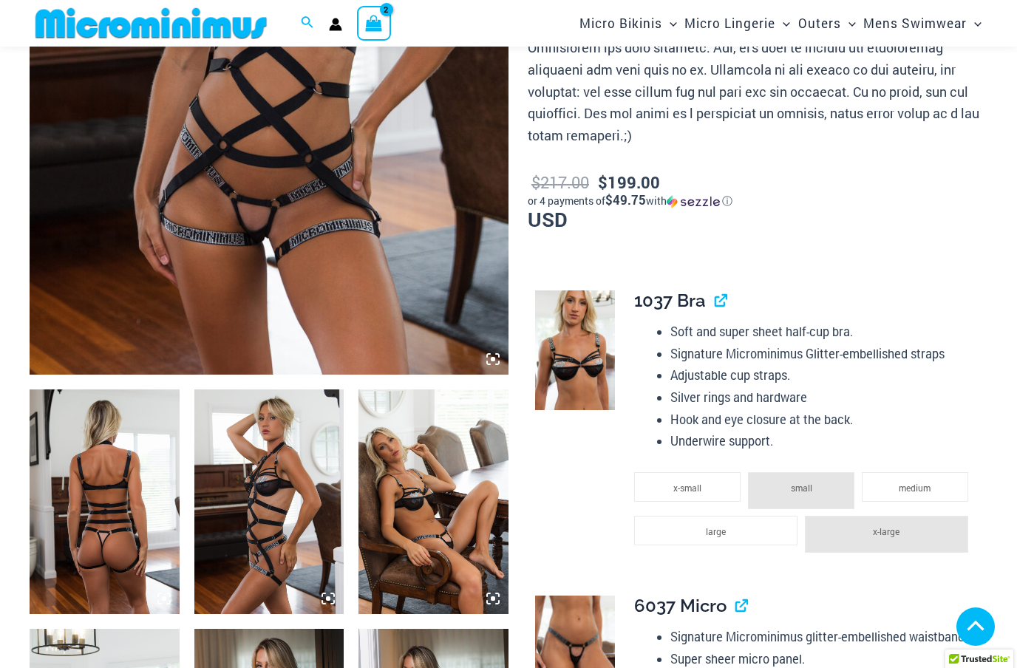
scroll to position [452, 0]
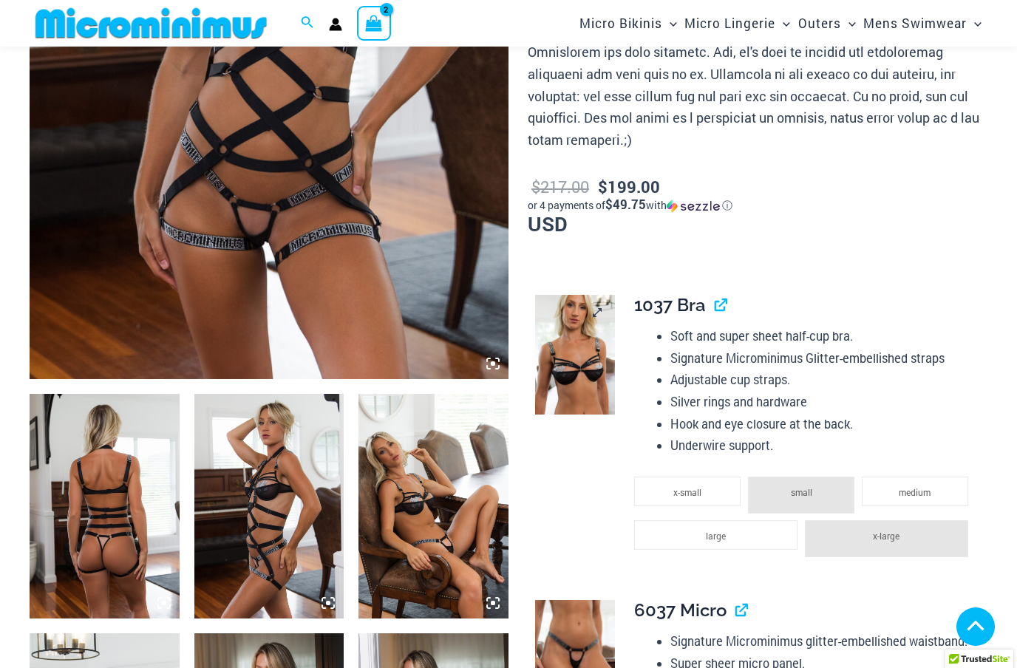
click at [586, 361] on img at bounding box center [575, 355] width 80 height 120
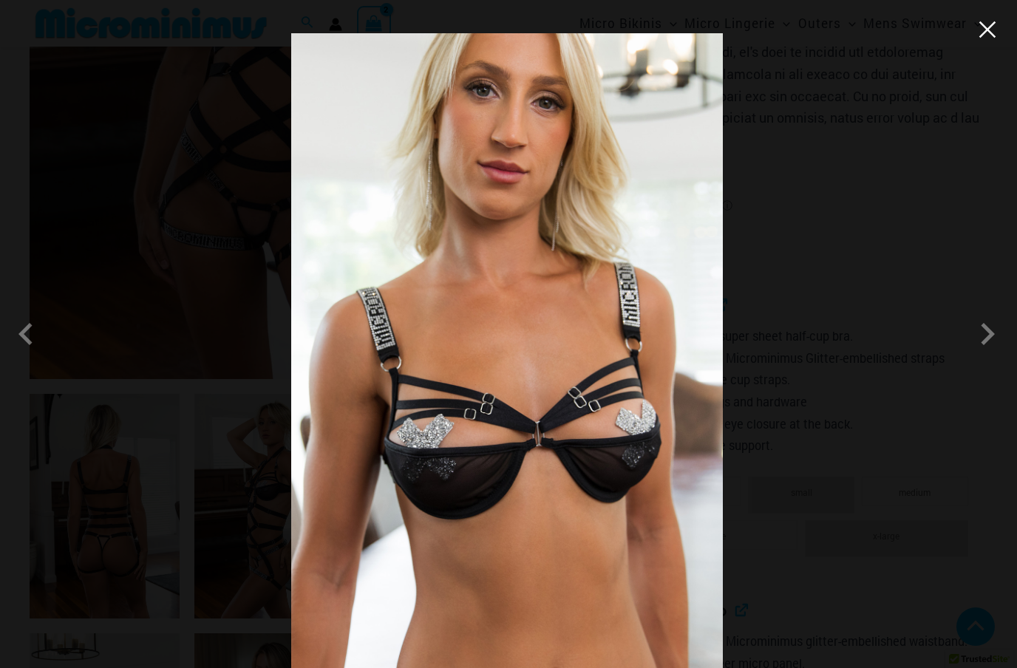
click at [992, 33] on button "Close" at bounding box center [987, 29] width 22 height 22
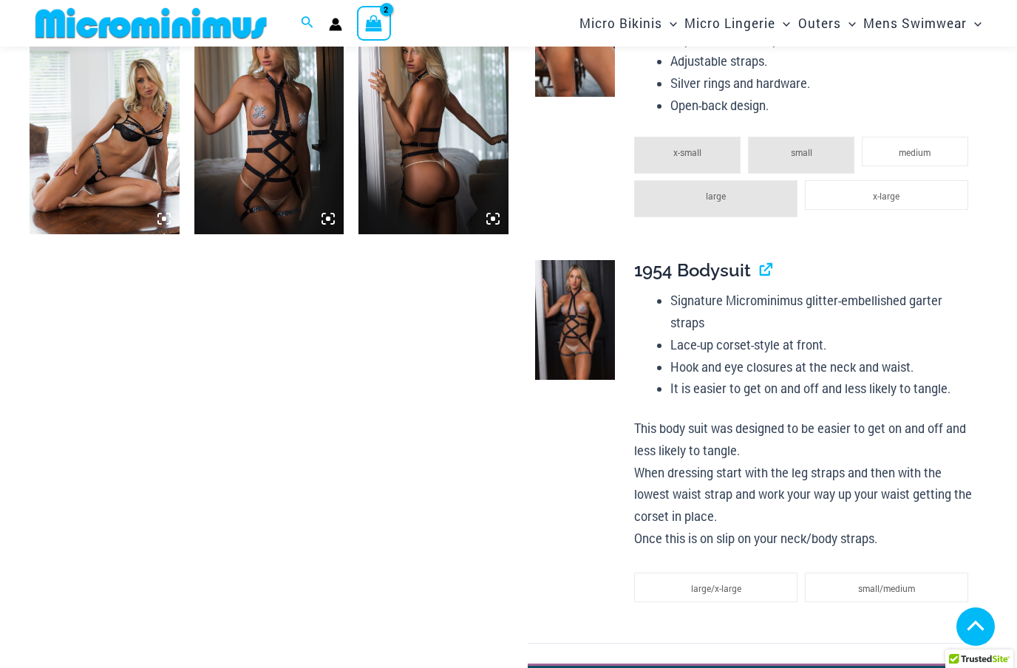
scroll to position [1077, 0]
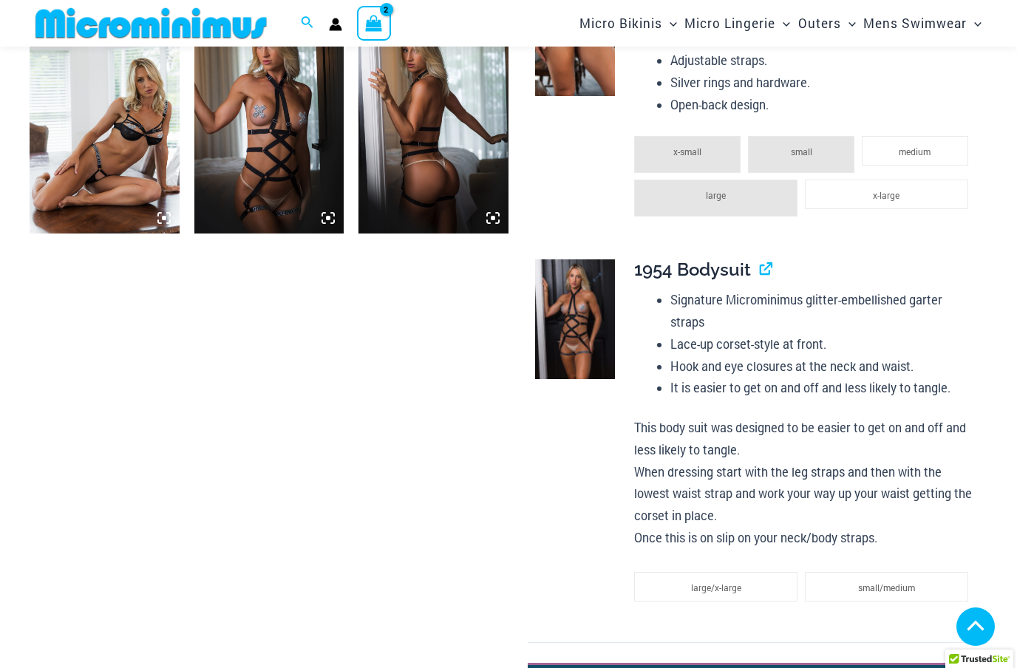
click at [584, 291] on img at bounding box center [575, 319] width 80 height 120
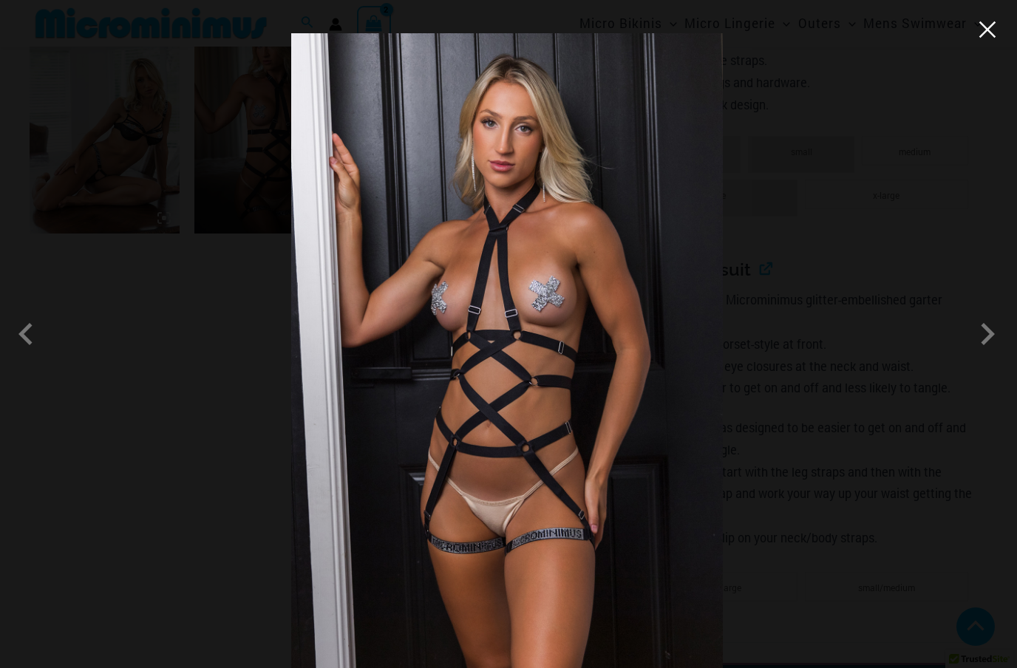
click at [990, 21] on button "Close" at bounding box center [987, 29] width 22 height 22
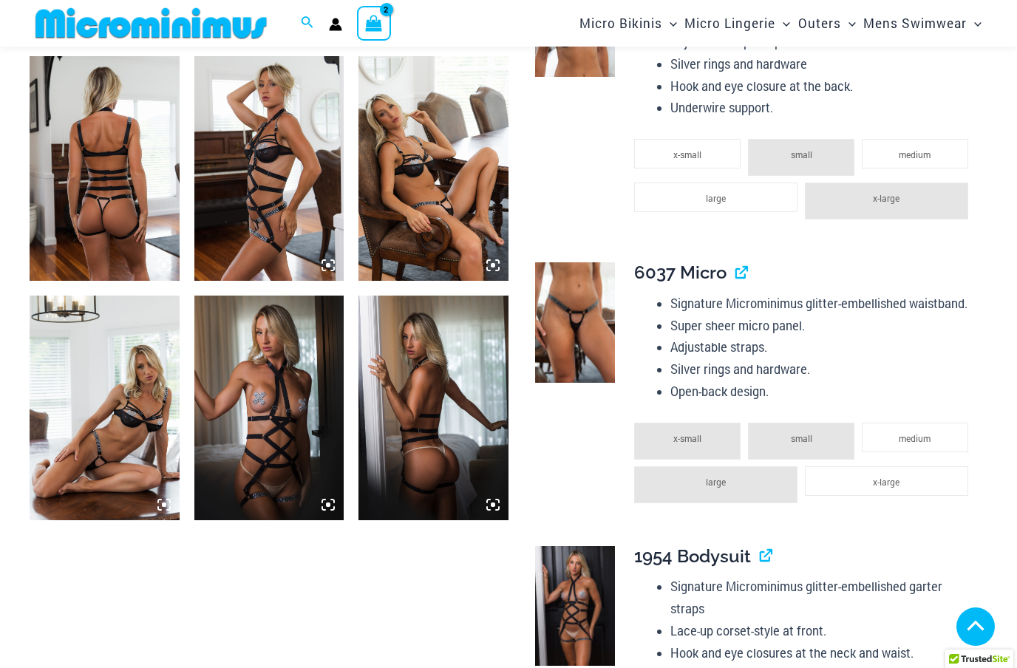
scroll to position [789, 0]
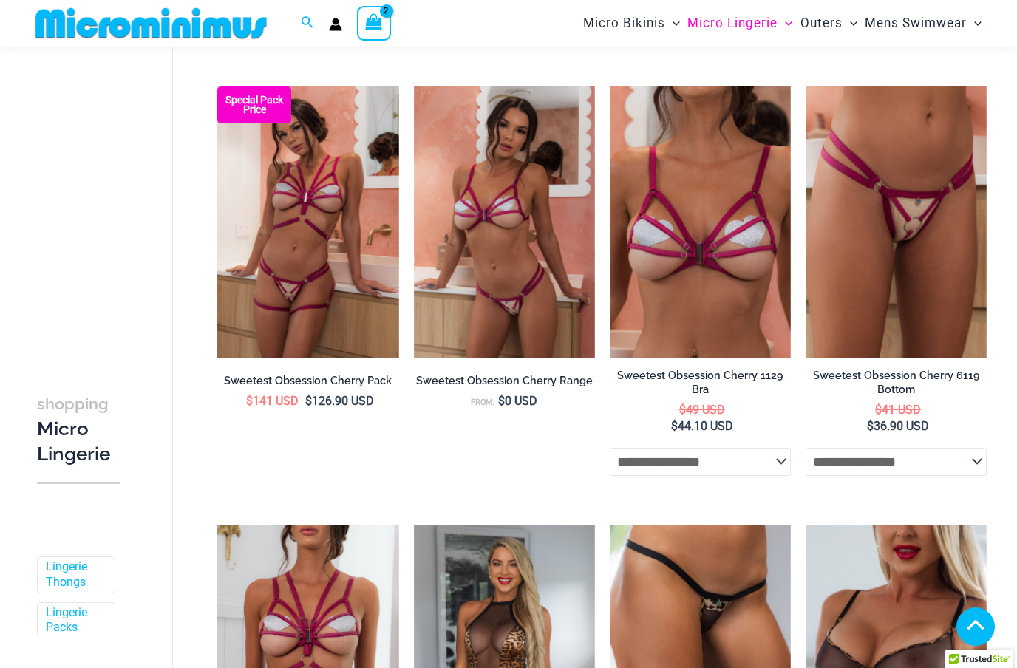
scroll to position [2241, 0]
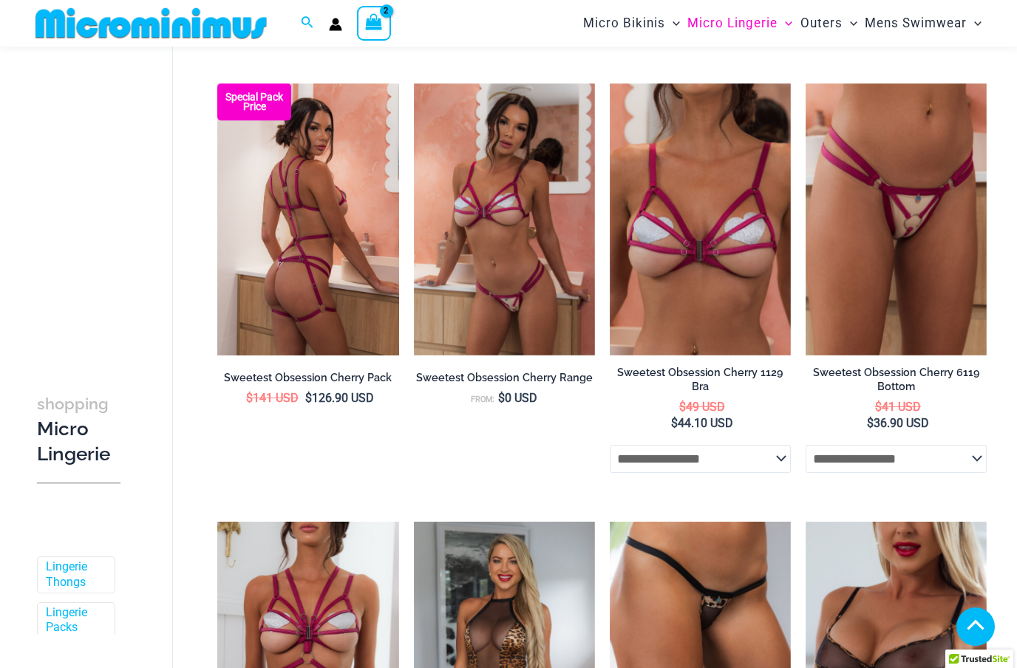
click at [285, 243] on img at bounding box center [307, 220] width 181 height 272
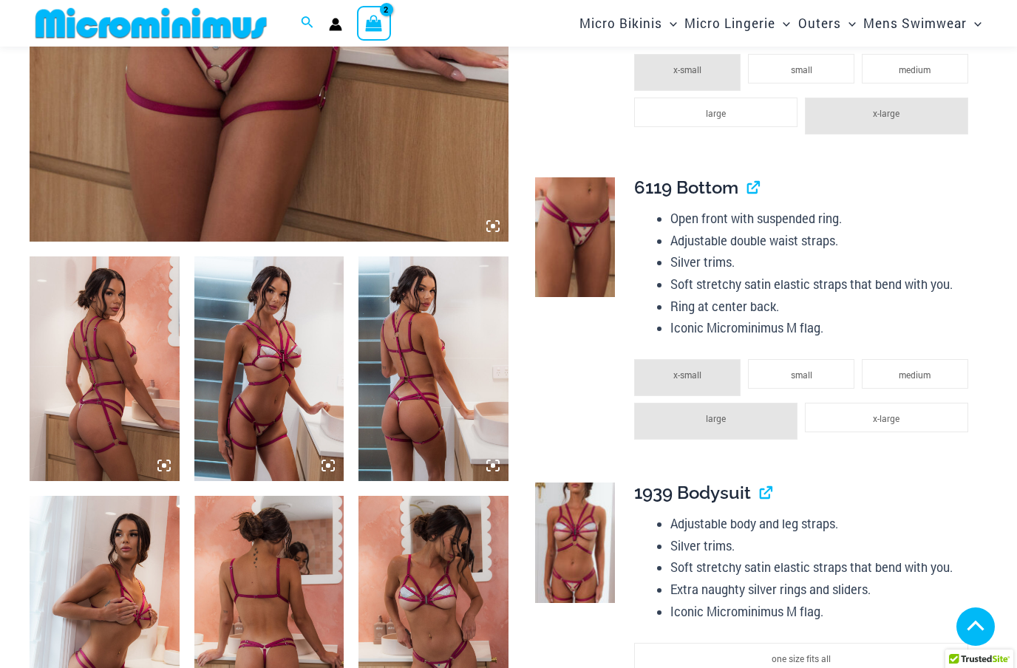
scroll to position [576, 0]
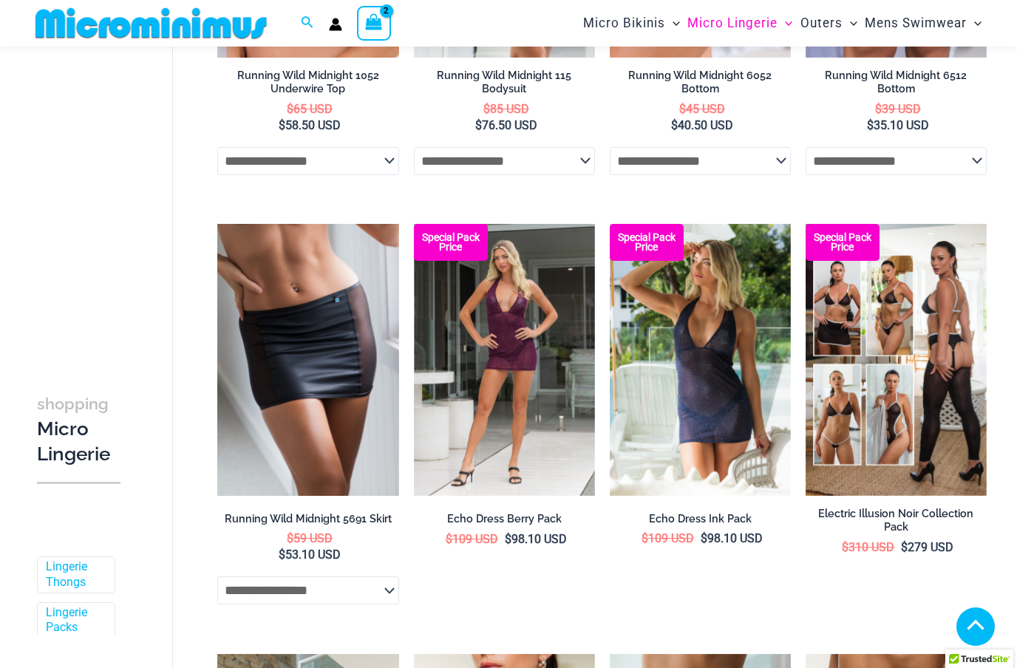
scroll to position [1777, 0]
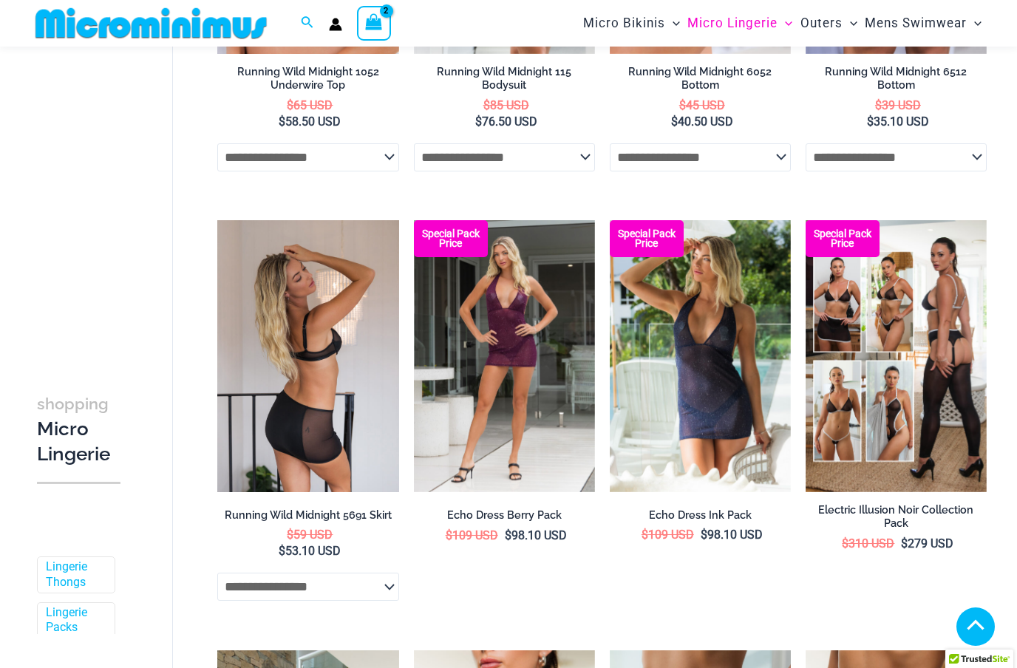
click at [285, 317] on img at bounding box center [307, 356] width 181 height 272
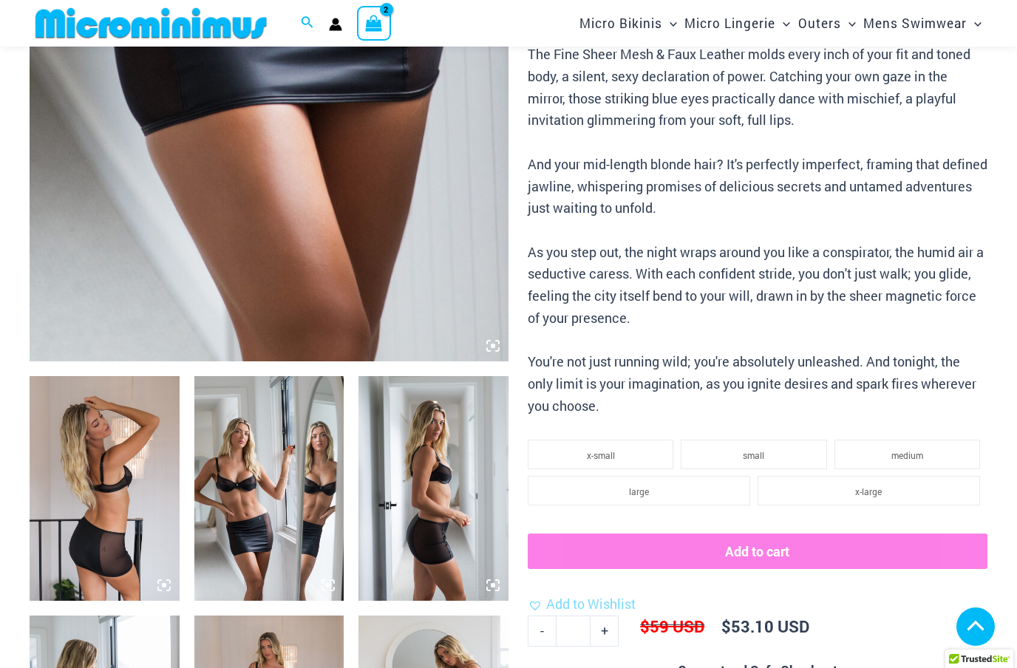
scroll to position [452, 0]
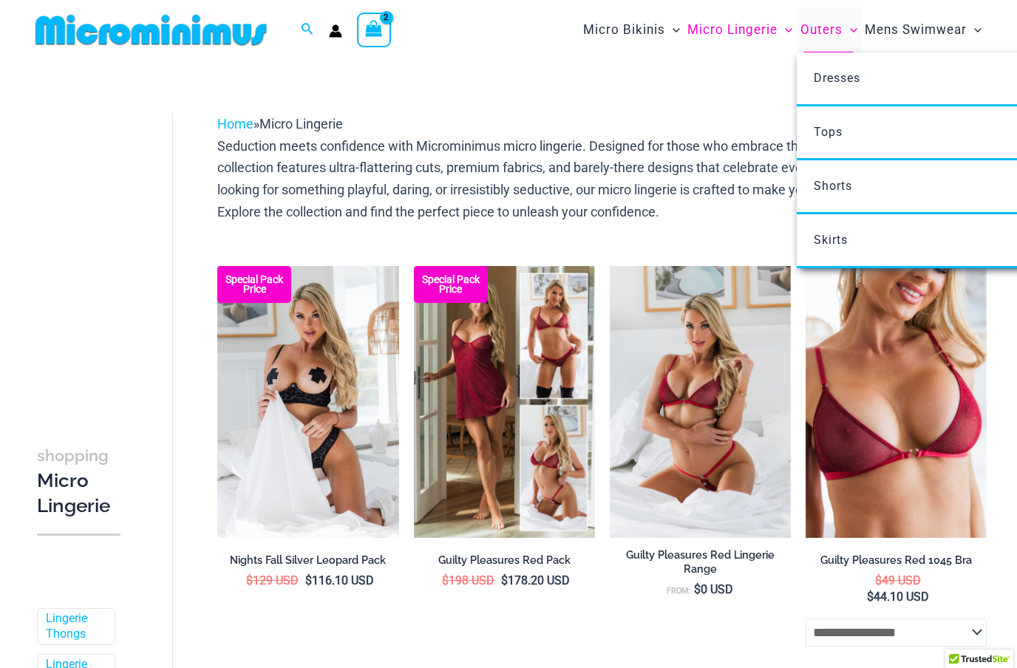
click at [828, 35] on span "Outers" at bounding box center [821, 30] width 42 height 38
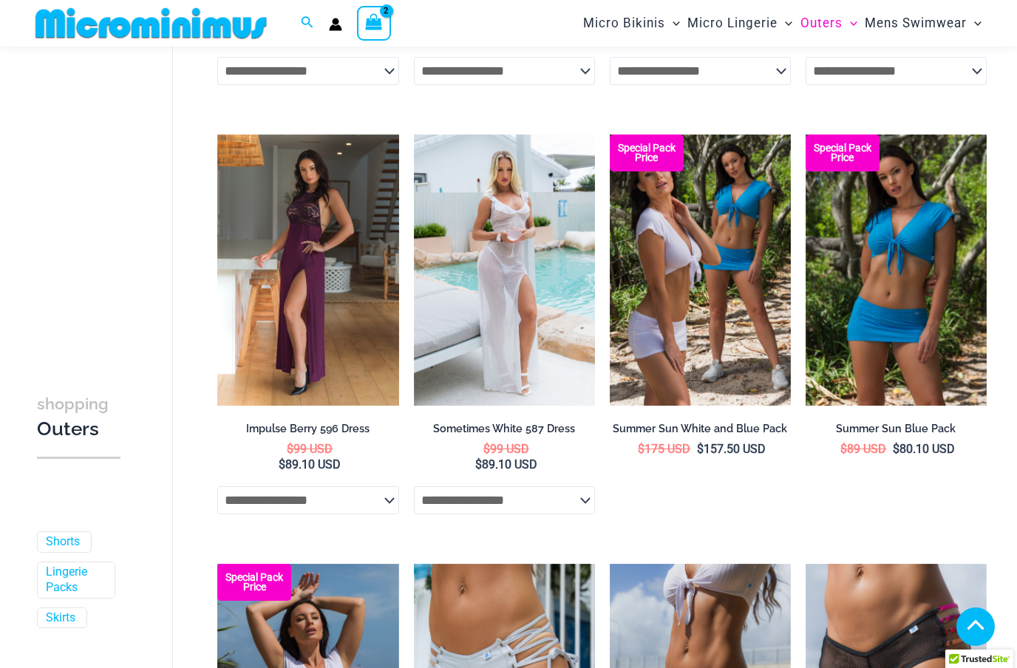
scroll to position [2676, 0]
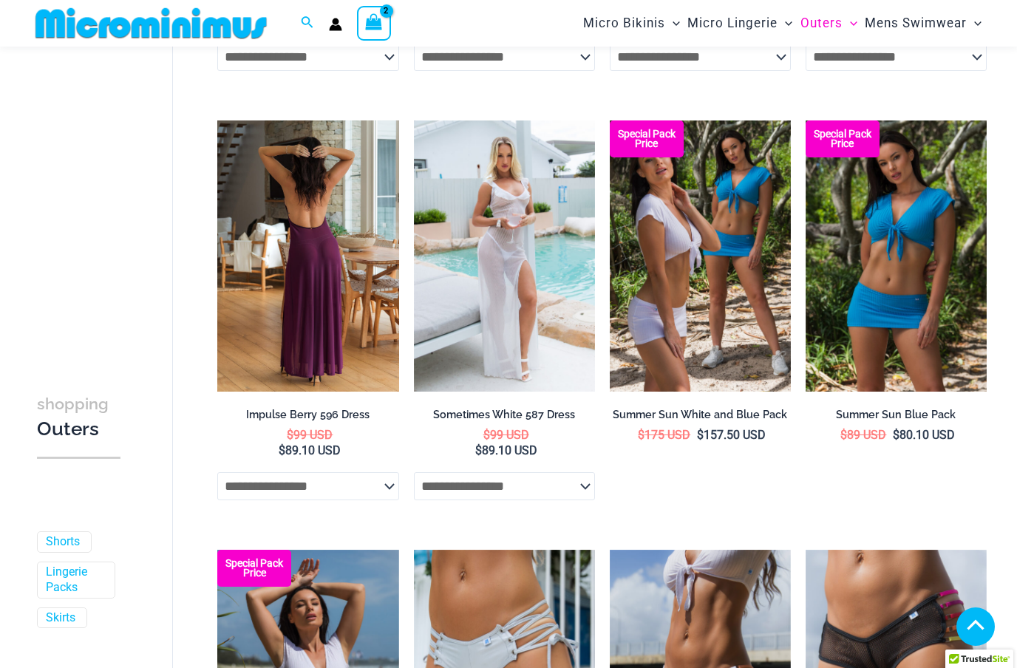
click at [280, 259] on img at bounding box center [307, 256] width 181 height 272
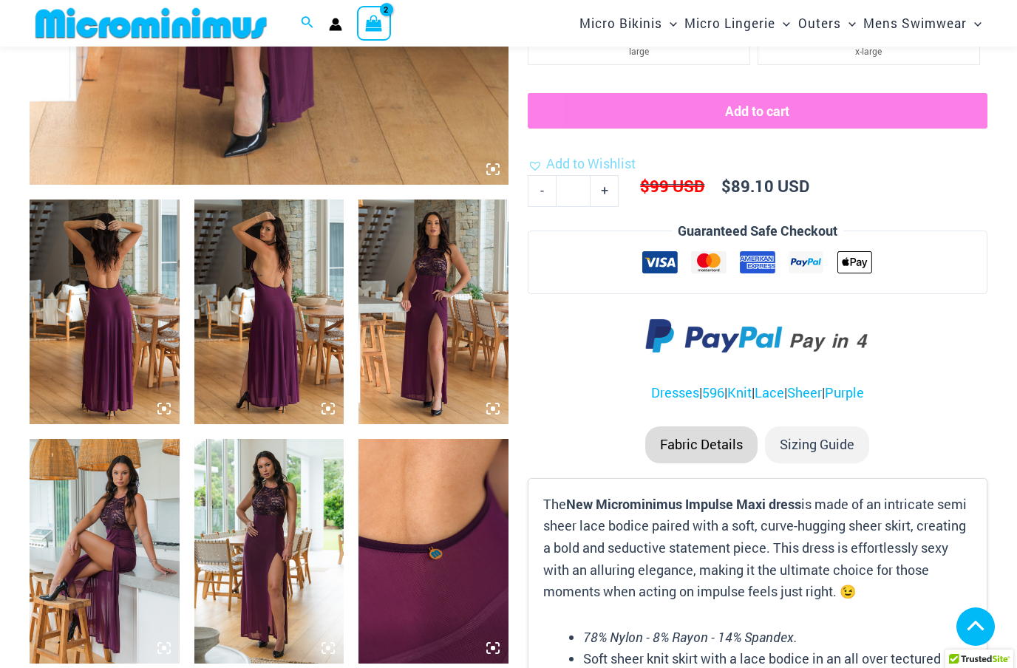
scroll to position [641, 0]
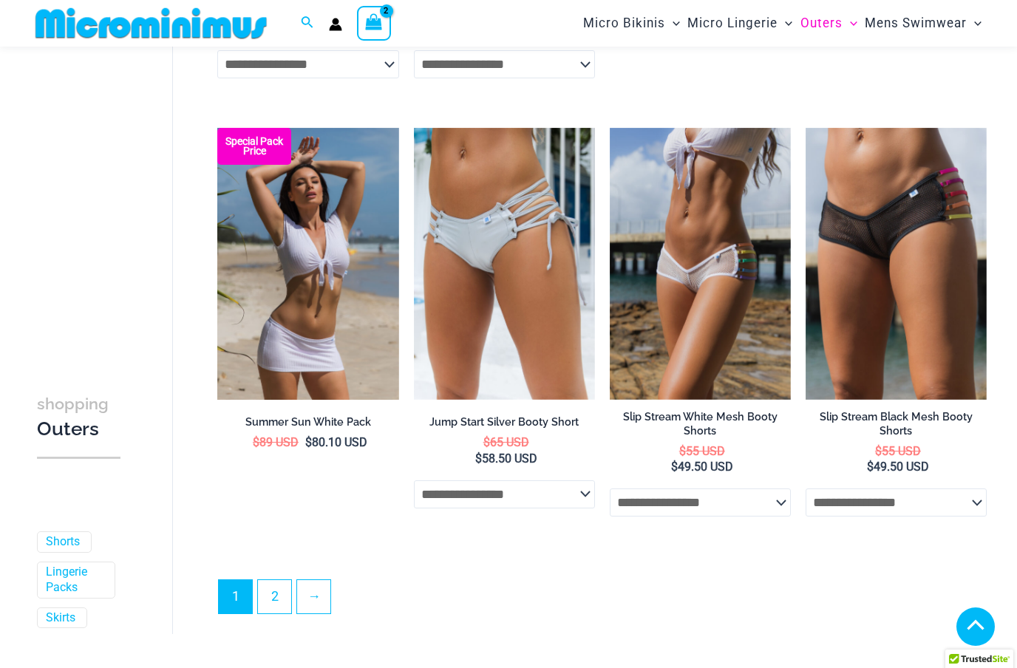
scroll to position [3097, 0]
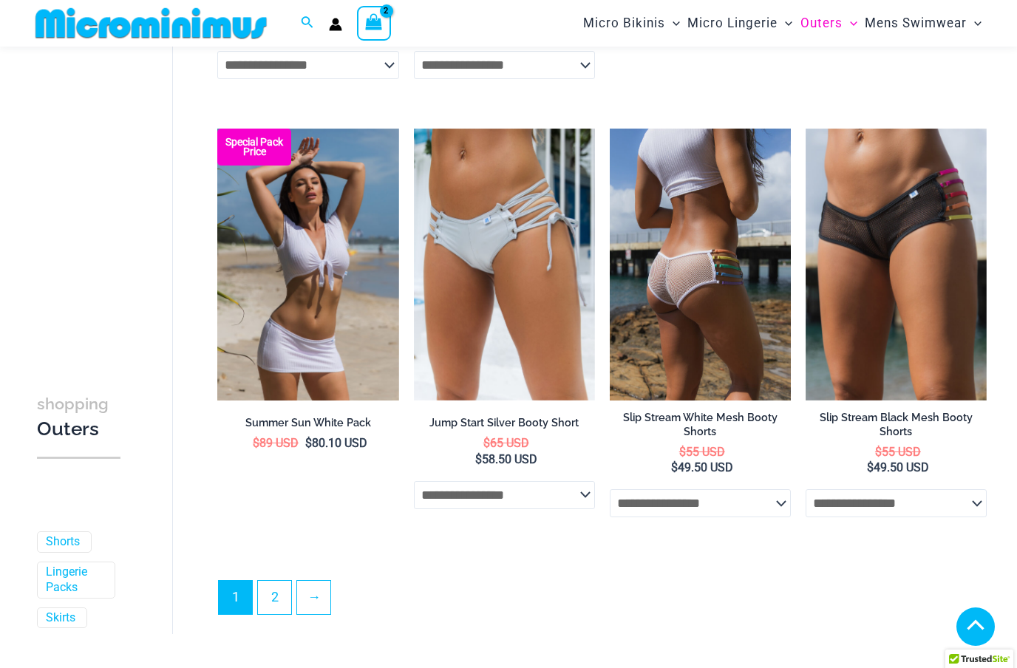
click at [744, 347] on img at bounding box center [700, 265] width 181 height 272
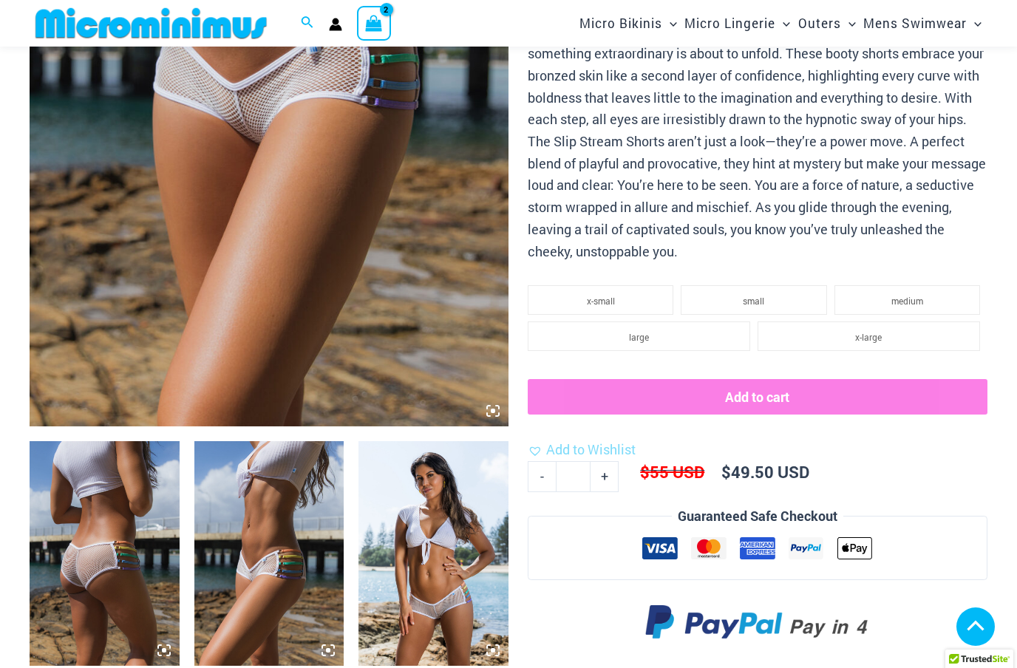
scroll to position [386, 0]
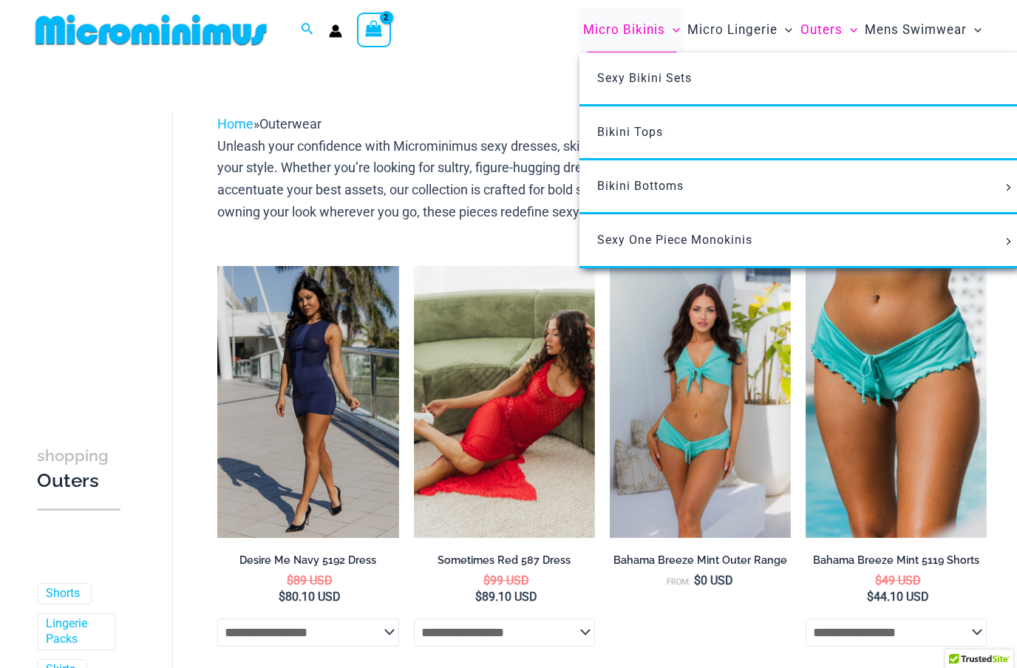
click at [614, 33] on span "Micro Bikinis" at bounding box center [624, 30] width 82 height 38
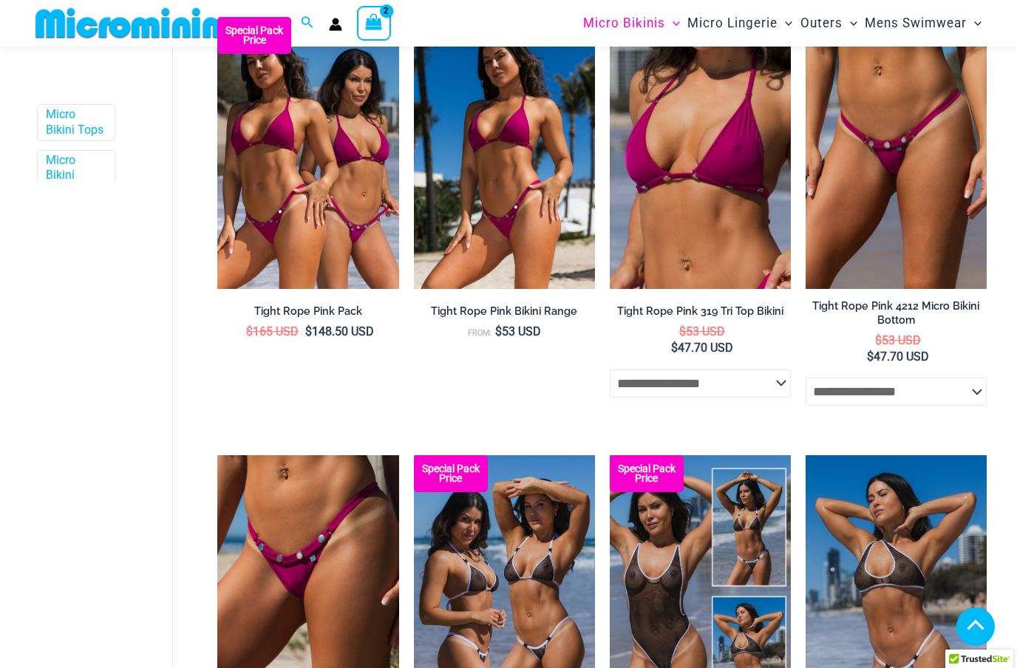
scroll to position [466, 0]
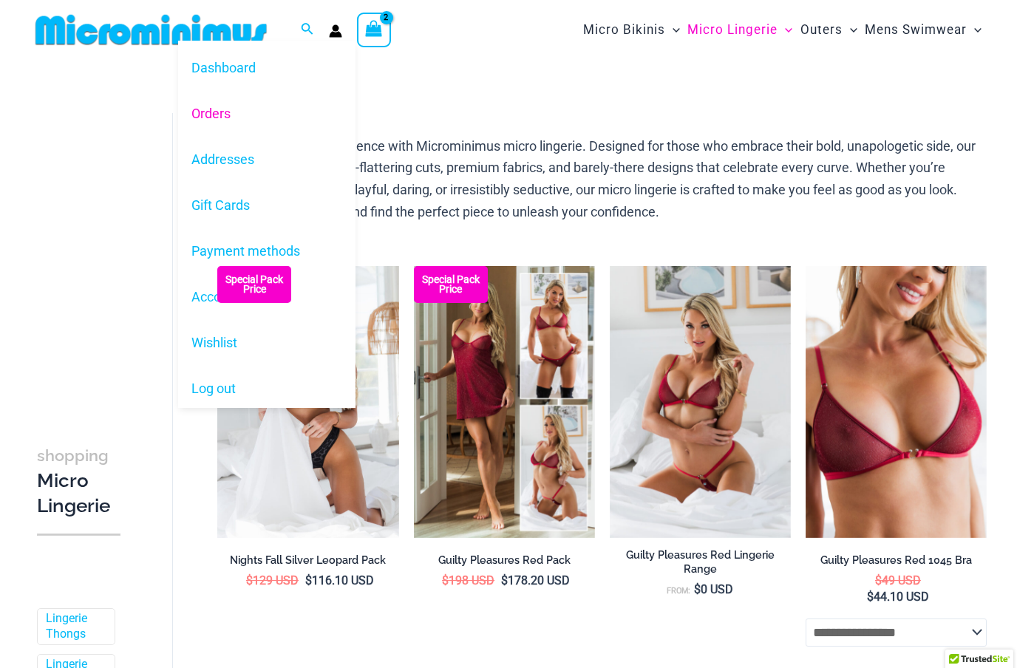
click at [201, 113] on link "Orders" at bounding box center [266, 113] width 177 height 46
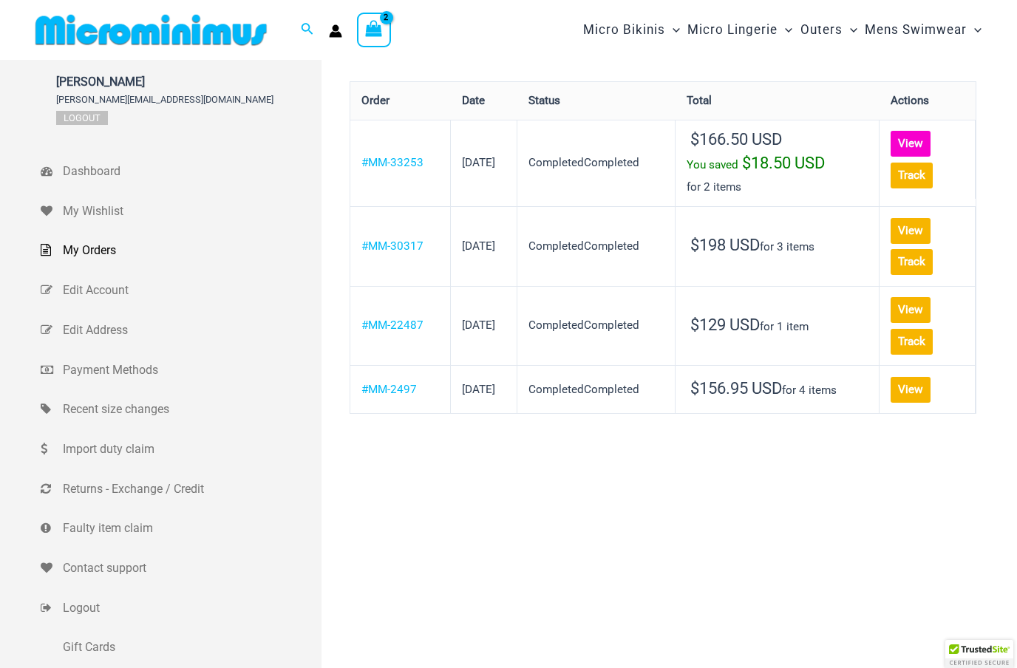
click at [893, 147] on link "View" at bounding box center [911, 144] width 40 height 26
click at [900, 230] on link "View" at bounding box center [911, 231] width 40 height 26
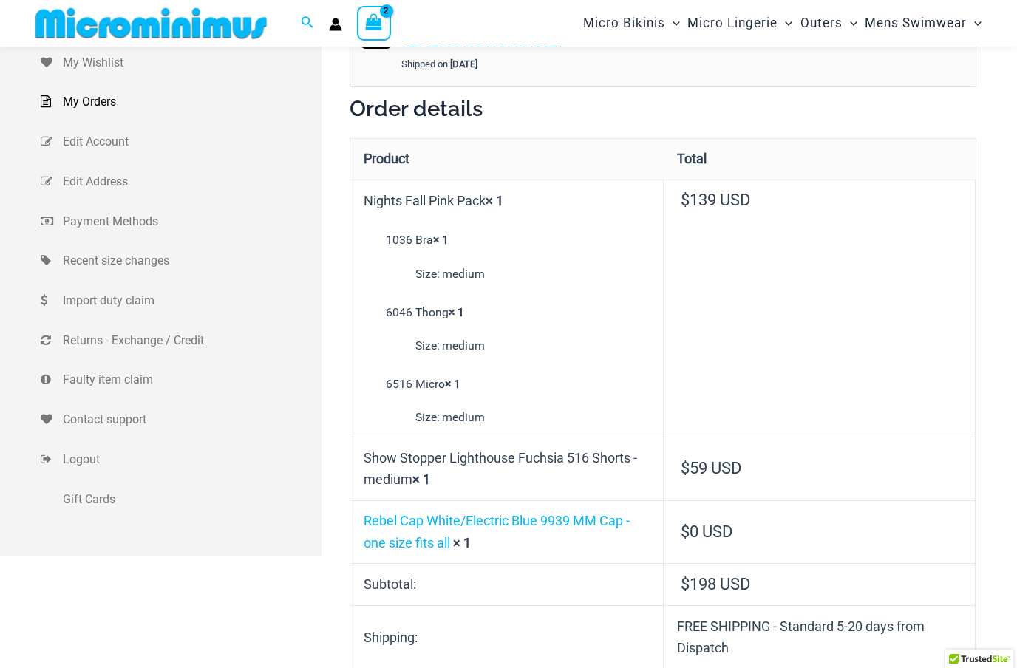
scroll to position [134, 0]
click at [484, 463] on td "Show Stopper Lighthouse Fuchsia 516 Shorts - medium × 1" at bounding box center [506, 469] width 313 height 64
click at [486, 466] on td "Show Stopper Lighthouse Fuchsia 516 Shorts - medium × 1" at bounding box center [506, 469] width 313 height 64
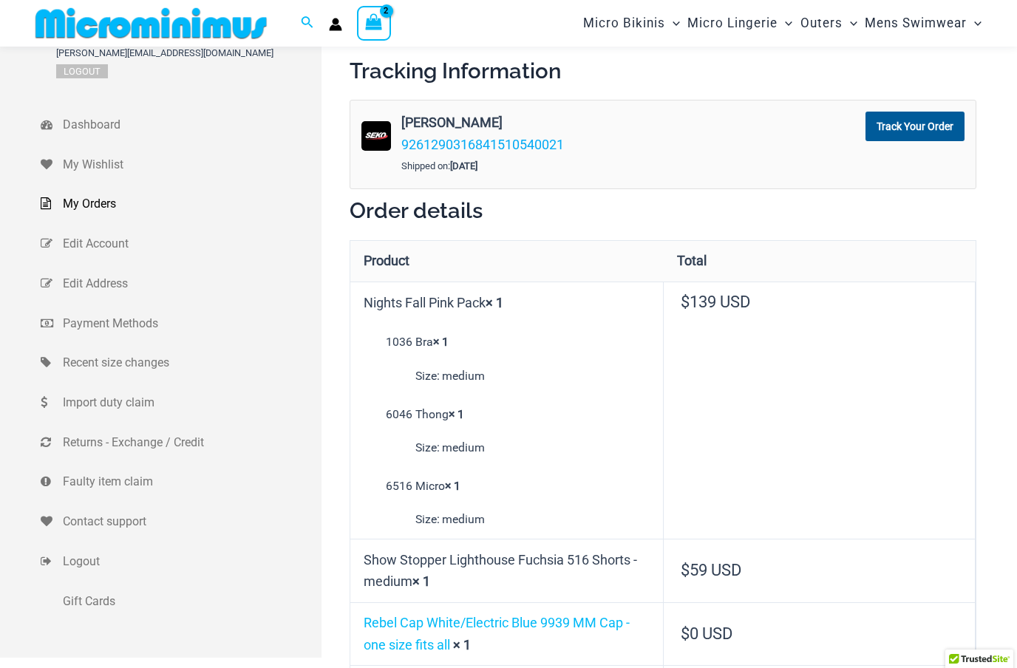
scroll to position [43, 0]
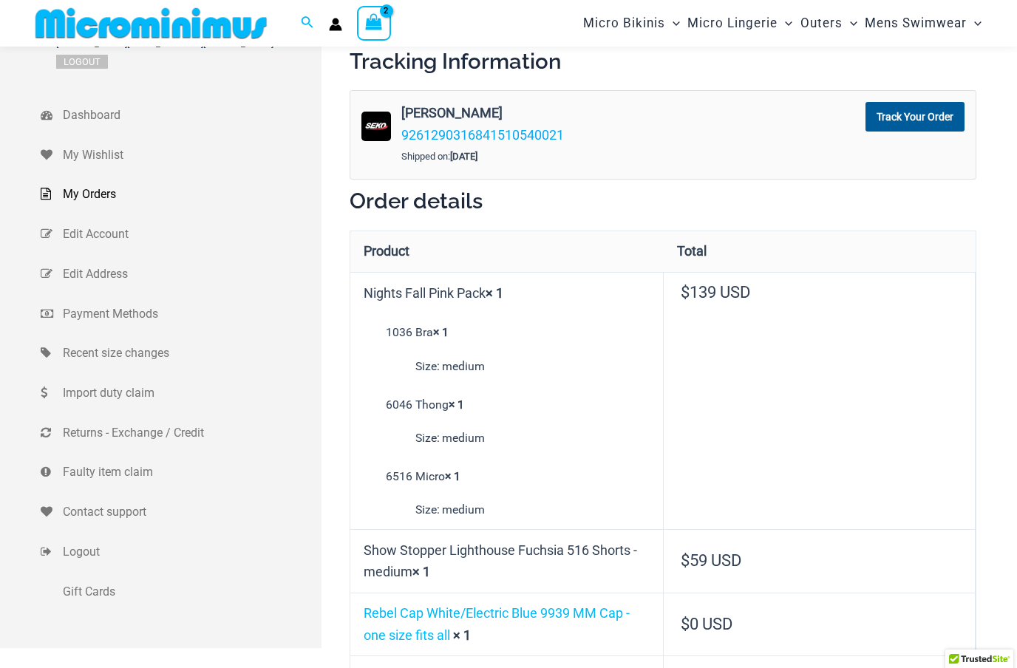
click at [370, 546] on td "Show Stopper Lighthouse Fuchsia 516 Shorts - medium × 1" at bounding box center [506, 561] width 313 height 64
copy td "Show Stopper Lighthouse Fuchsia"
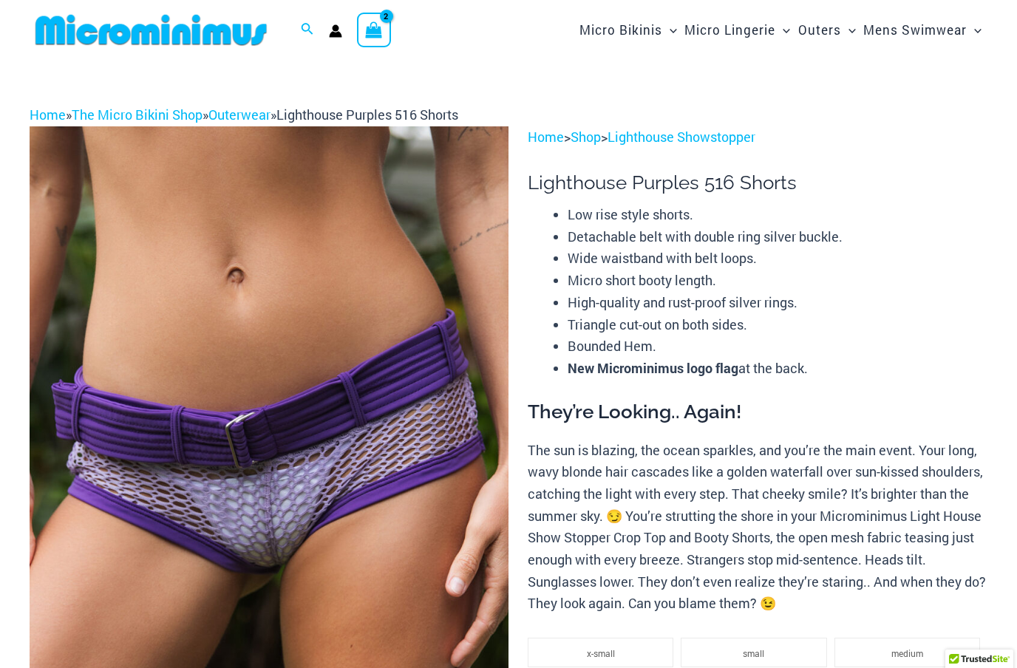
click at [706, 128] on link "Lighthouse Showstopper" at bounding box center [681, 137] width 148 height 18
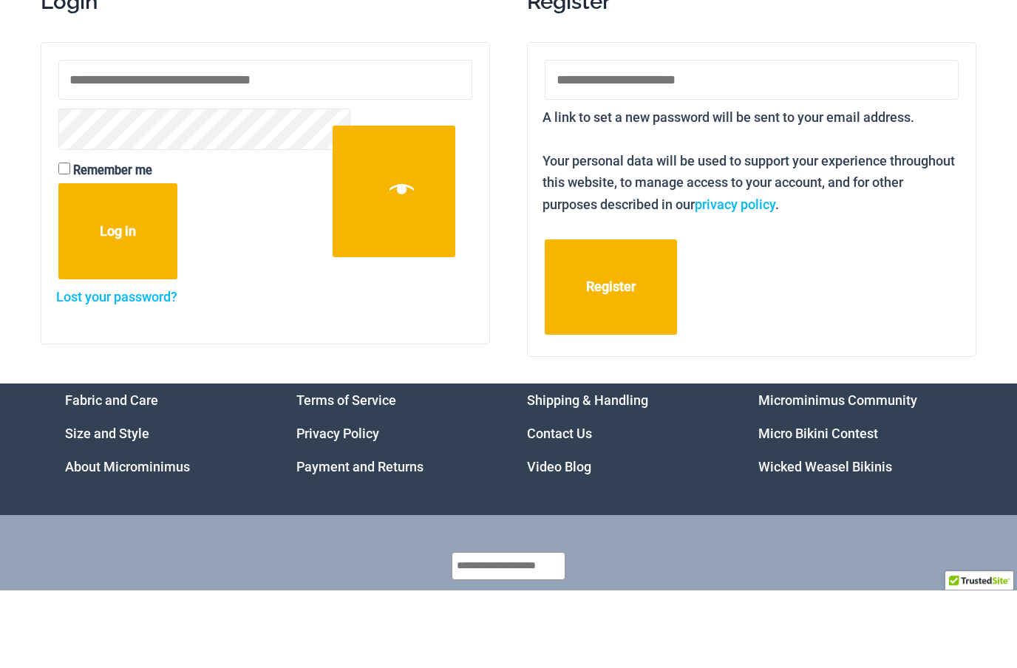
scroll to position [16, 0]
